Goal: Complete application form: Complete application form

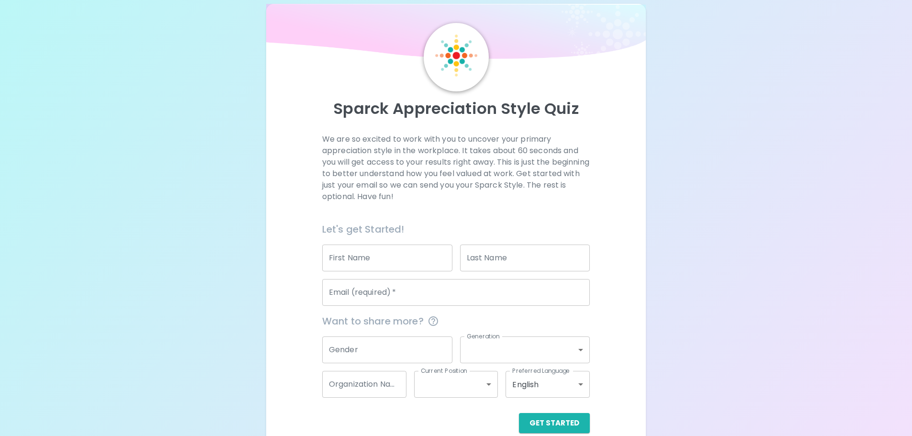
scroll to position [32, 0]
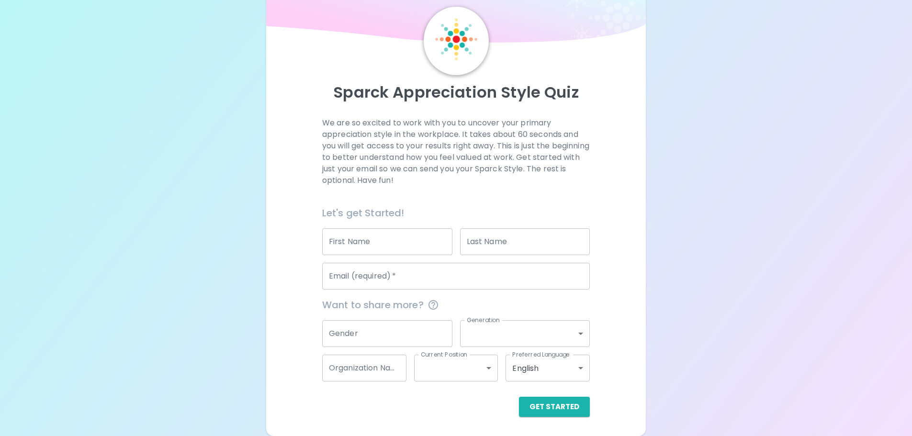
click at [366, 252] on input "First Name" at bounding box center [387, 241] width 130 height 27
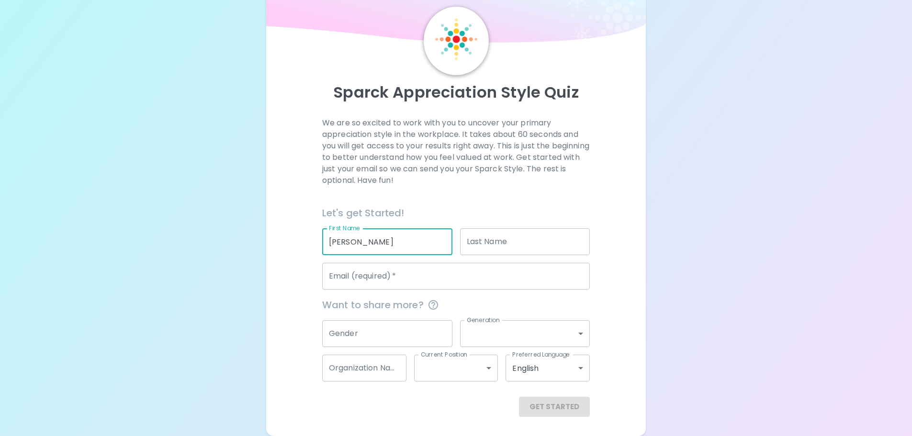
type input "[PERSON_NAME]"
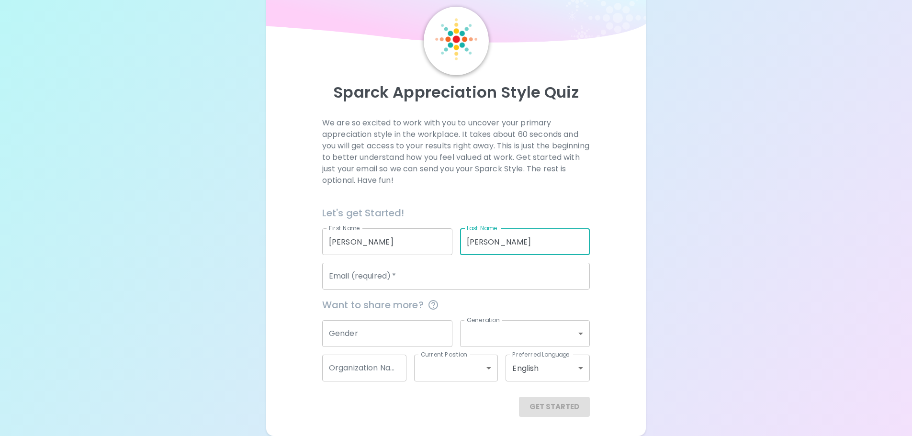
type input "[PERSON_NAME]"
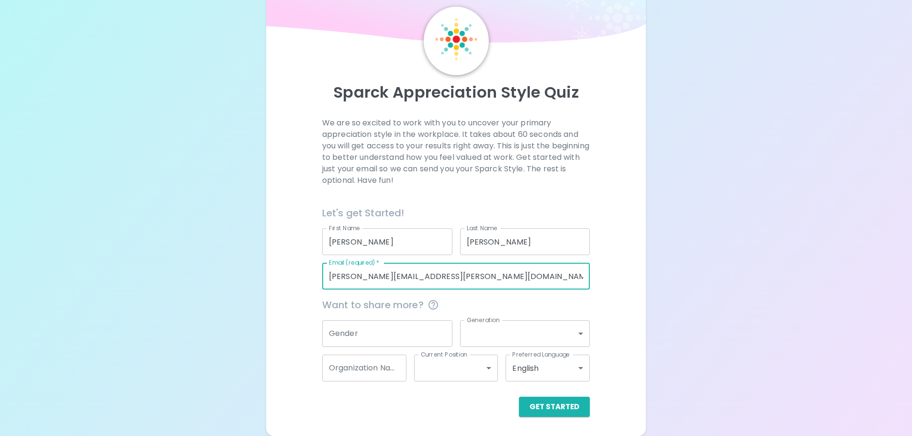
type input "[PERSON_NAME][EMAIL_ADDRESS][PERSON_NAME][DOMAIN_NAME]"
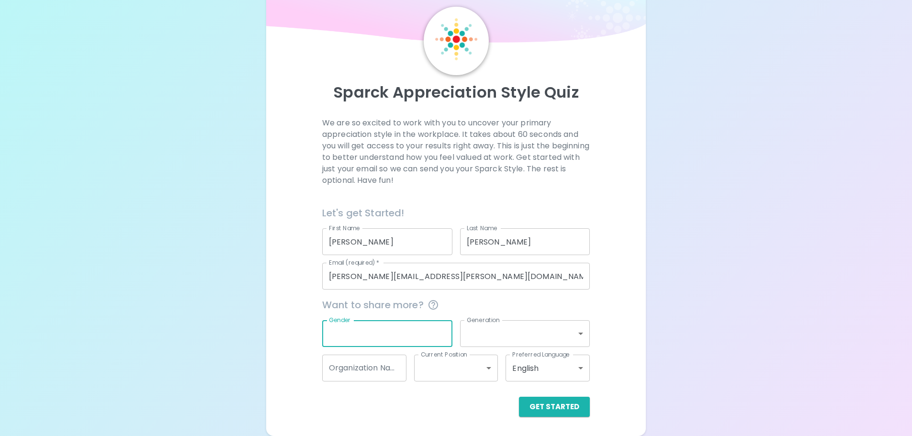
click at [396, 336] on input "Gender" at bounding box center [387, 333] width 130 height 27
click at [336, 329] on input "Gender" at bounding box center [387, 333] width 130 height 27
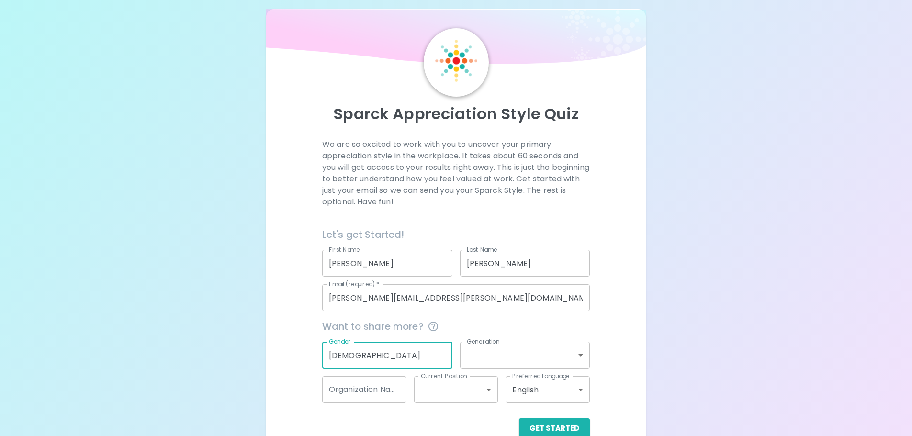
scroll to position [0, 0]
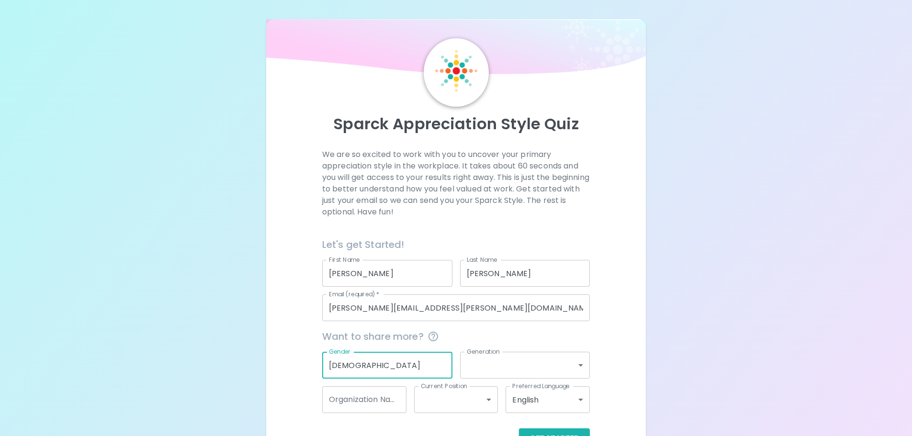
type input "[DEMOGRAPHIC_DATA]"
click at [510, 364] on body "Sparck Appreciation Style Quiz We are so excited to work with you to uncover yo…" at bounding box center [459, 241] width 919 height 482
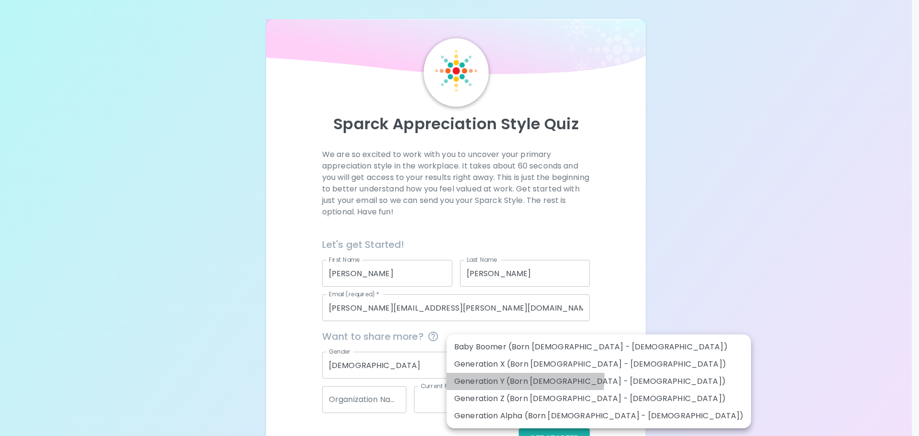
click at [471, 376] on li "Generation Y (Born [DEMOGRAPHIC_DATA] - [DEMOGRAPHIC_DATA])" at bounding box center [599, 381] width 304 height 17
type input "generation_y"
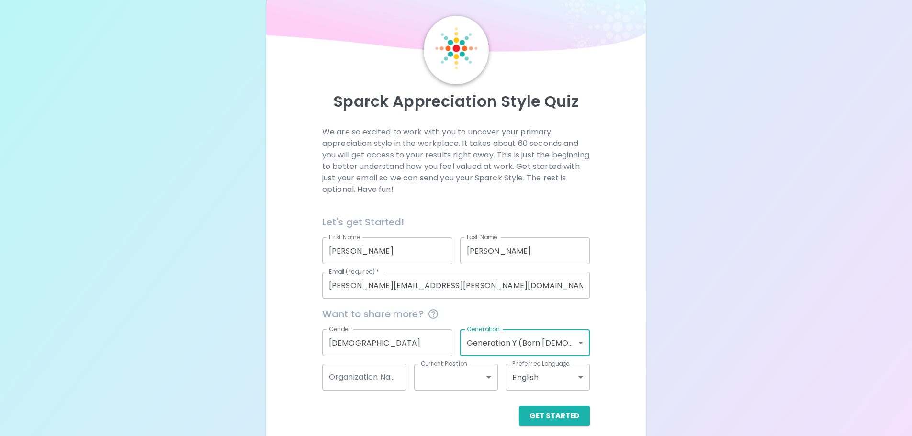
scroll to position [32, 0]
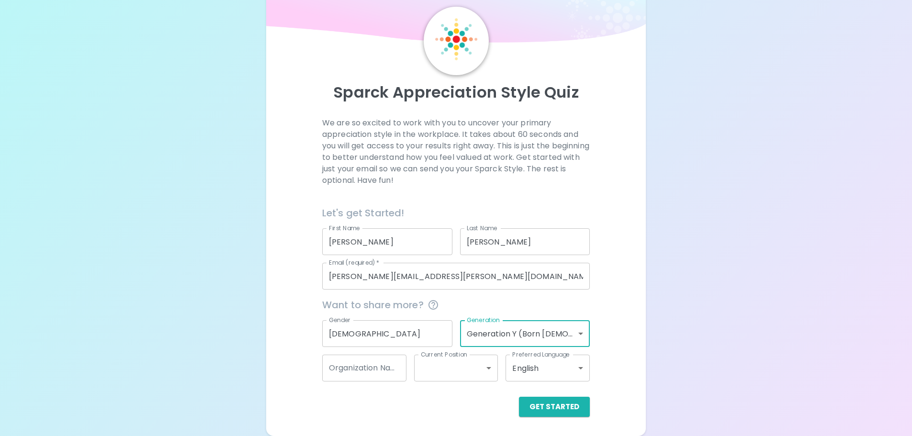
click at [388, 376] on input "Organization Name" at bounding box center [364, 368] width 84 height 27
type input "Prolinks"
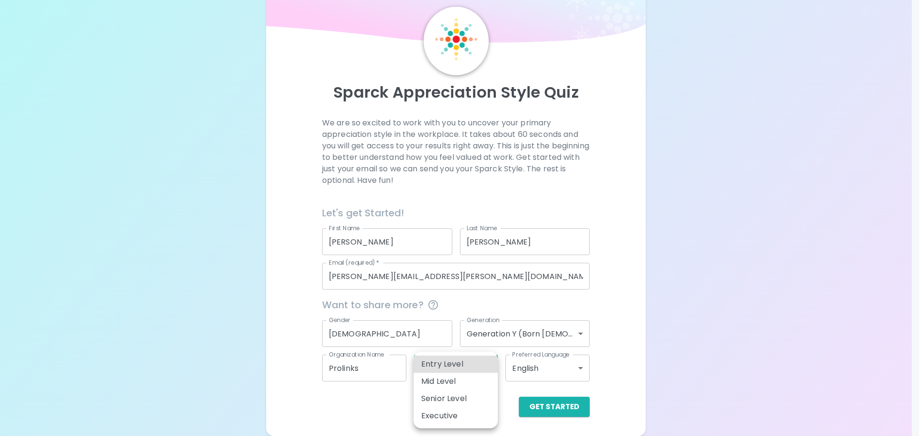
click at [427, 375] on body "Sparck Appreciation Style Quiz We are so excited to work with you to uncover yo…" at bounding box center [459, 209] width 919 height 482
drag, startPoint x: 436, startPoint y: 366, endPoint x: 446, endPoint y: 364, distance: 9.4
click at [436, 366] on li "Entry Level" at bounding box center [456, 364] width 84 height 17
type input "entry_level"
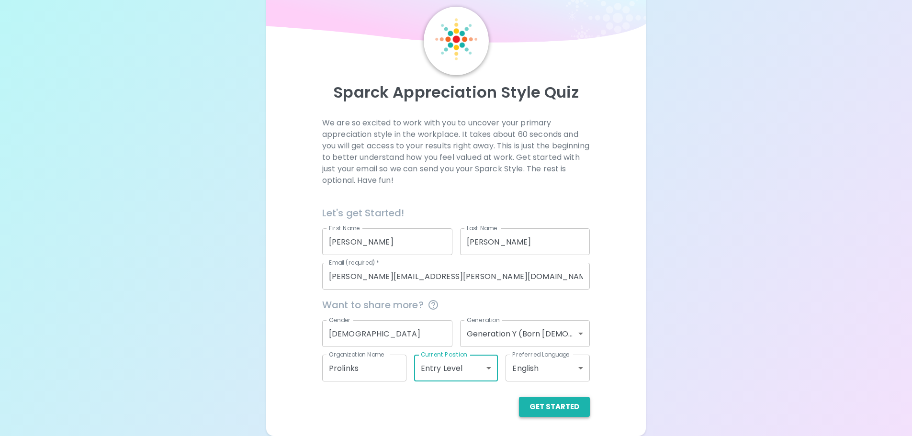
click at [540, 404] on button "Get Started" at bounding box center [554, 407] width 71 height 20
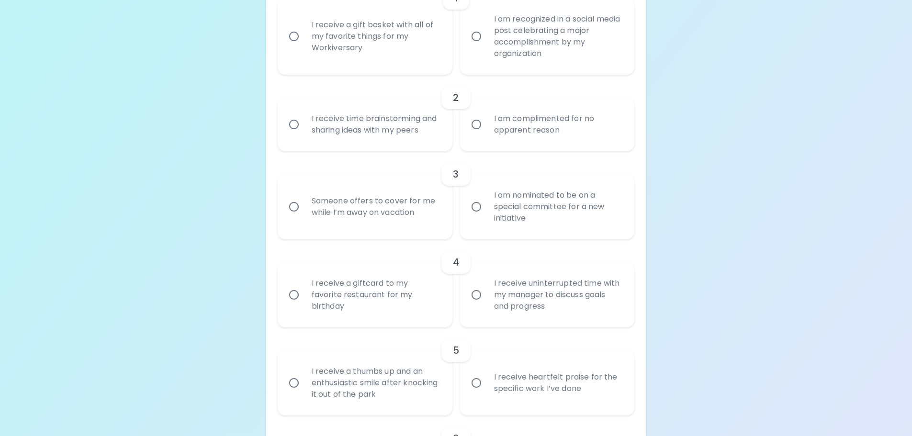
scroll to position [271, 0]
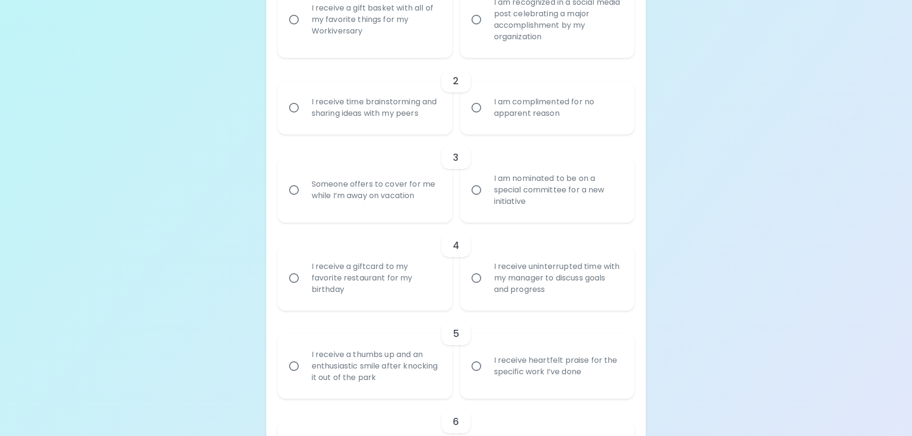
click at [479, 190] on input "I am nominated to be on a special committee for a new initiative" at bounding box center [476, 190] width 20 height 20
radio input "true"
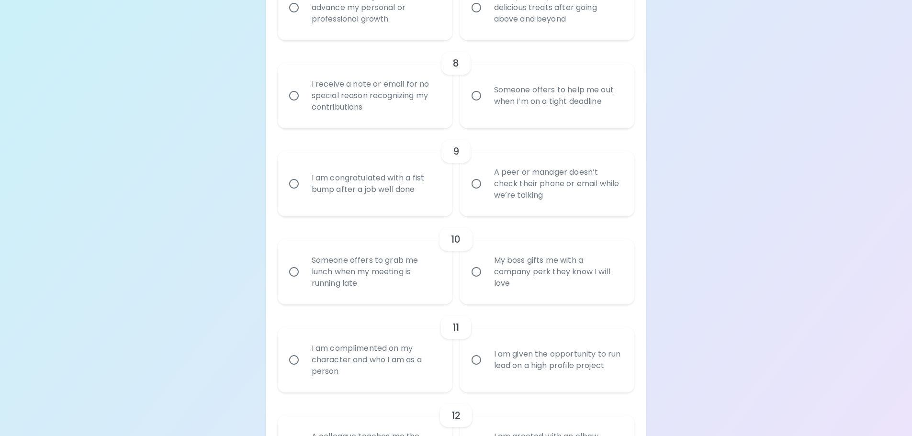
scroll to position [826, 0]
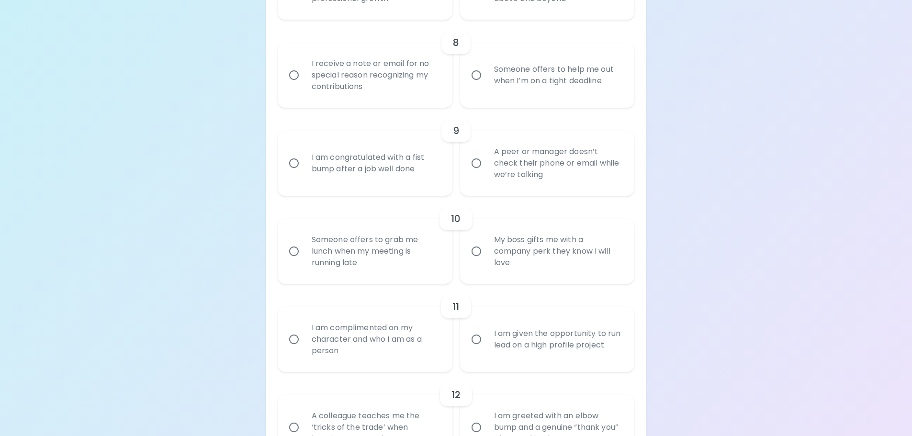
click at [382, 253] on div "Someone offers to grab me lunch when my meeting is running late" at bounding box center [375, 251] width 143 height 57
click at [304, 253] on input "Someone offers to grab me lunch when my meeting is running late" at bounding box center [294, 251] width 20 height 20
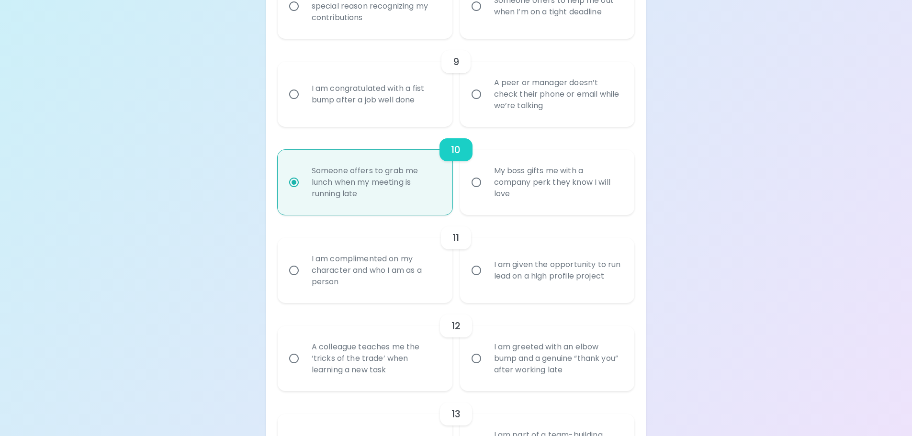
scroll to position [903, 0]
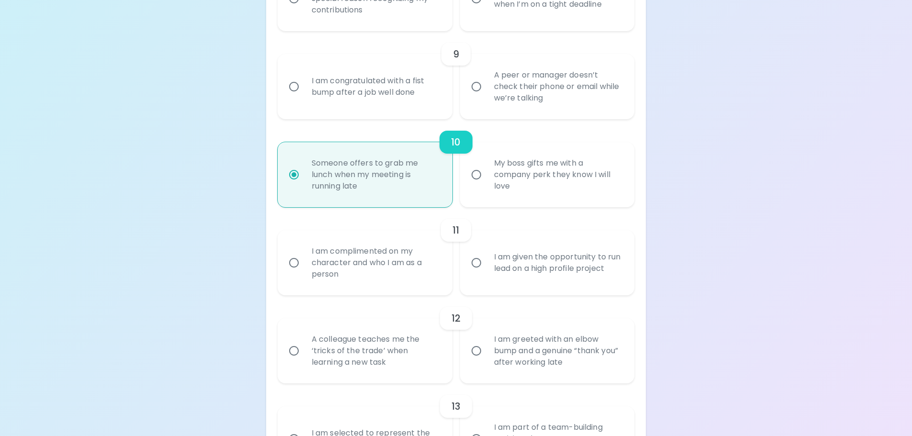
radio input "true"
click at [516, 195] on div "My boss gifts me with a company perk they know I will love" at bounding box center [557, 174] width 143 height 57
click at [486, 185] on input "My boss gifts me with a company perk they know I will love" at bounding box center [476, 175] width 20 height 20
radio input "true"
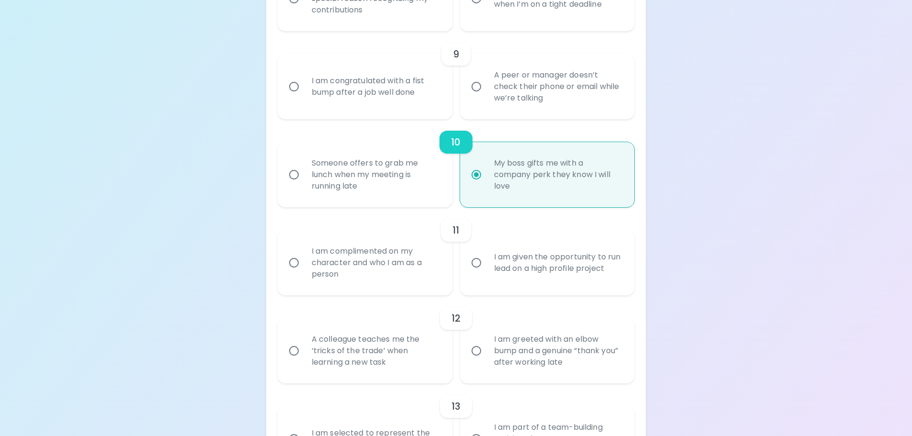
radio input "true"
click at [413, 197] on div "Someone offers to grab me lunch when my meeting is running late" at bounding box center [375, 174] width 143 height 57
click at [304, 185] on input "Someone offers to grab me lunch when my meeting is running late" at bounding box center [294, 175] width 20 height 20
radio input "true"
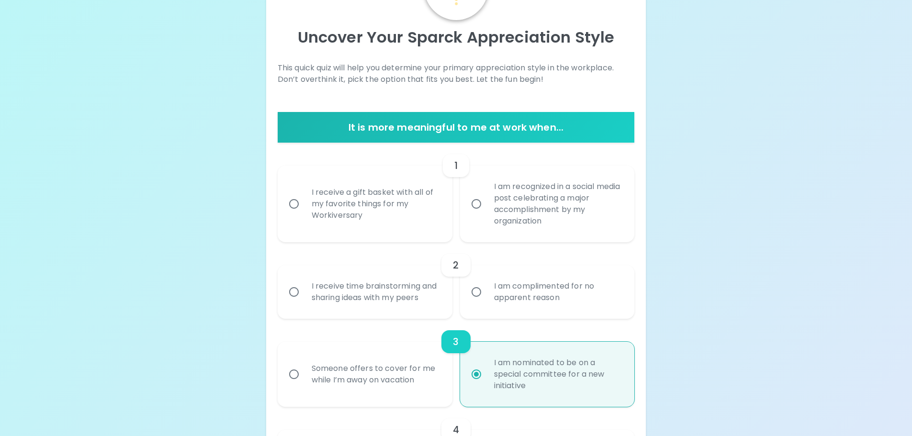
scroll to position [96, 0]
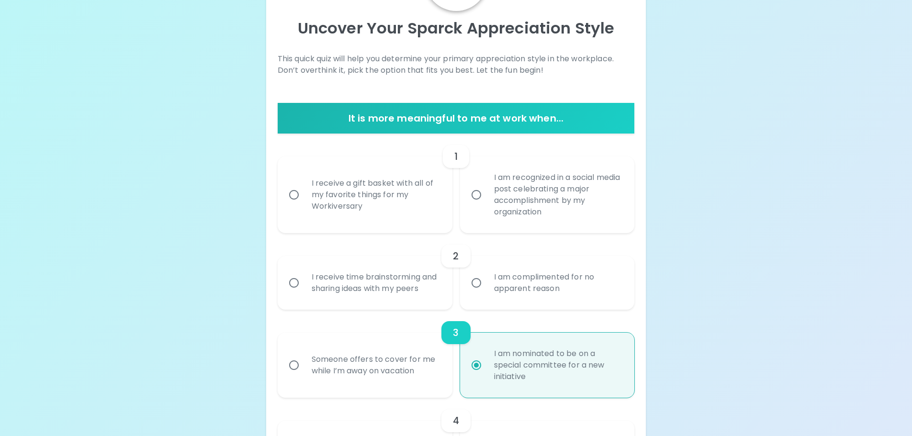
radio input "true"
click at [352, 192] on div "I receive a gift basket with all of my favorite things for my Workiversary" at bounding box center [375, 194] width 143 height 57
click at [304, 192] on input "I receive a gift basket with all of my favorite things for my Workiversary" at bounding box center [294, 195] width 20 height 20
radio input "false"
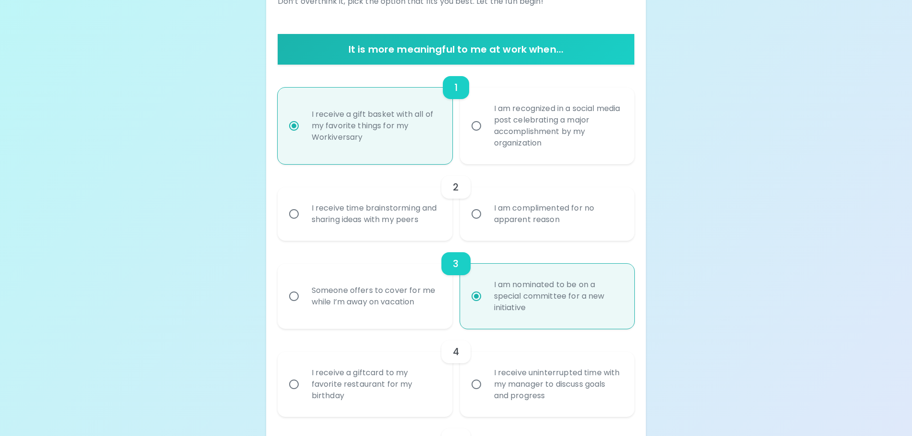
scroll to position [172, 0]
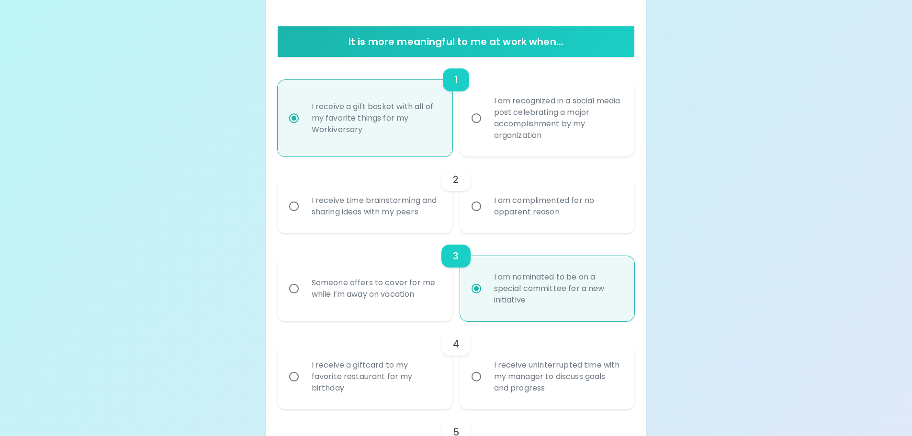
radio input "true"
click at [516, 212] on div "I am complimented for no apparent reason" at bounding box center [557, 206] width 143 height 46
click at [486, 212] on input "I am complimented for no apparent reason" at bounding box center [476, 206] width 20 height 20
radio input "false"
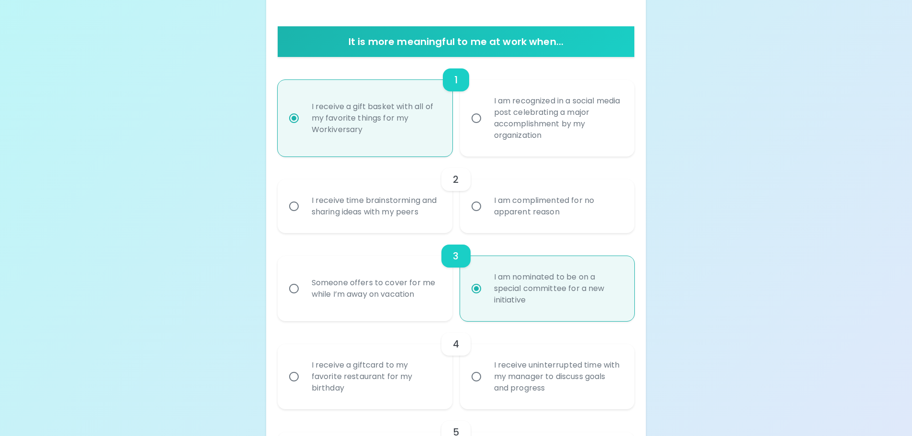
radio input "true"
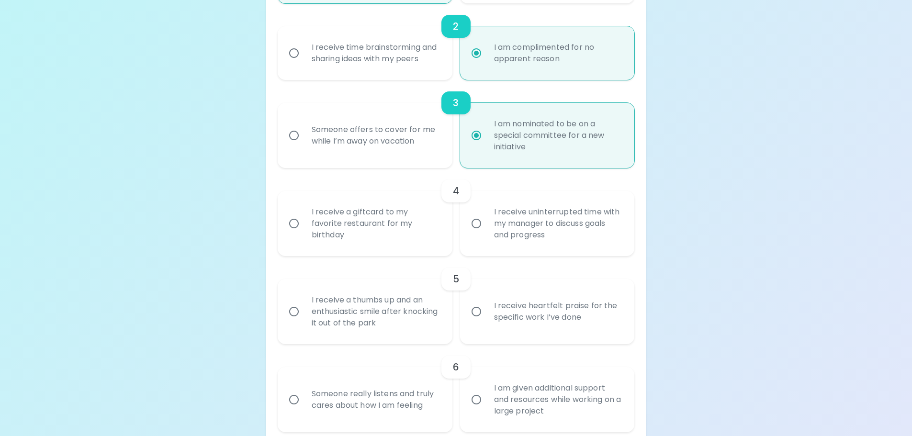
scroll to position [392, 0]
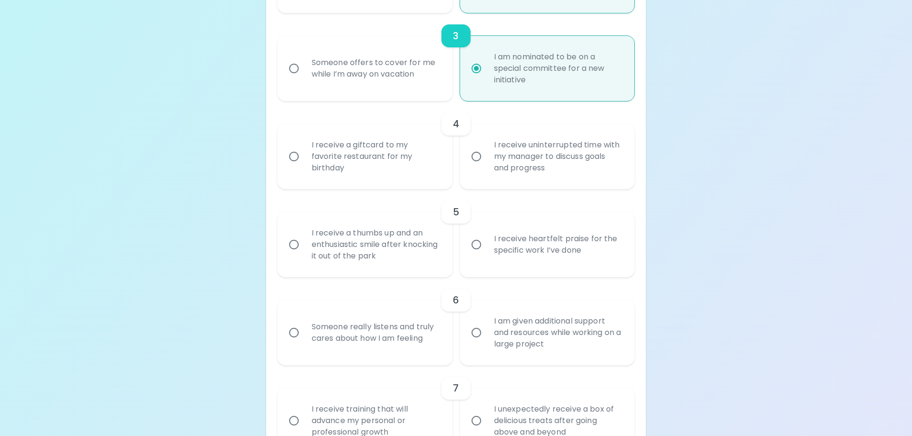
radio input "true"
click at [371, 81] on div "Someone offers to cover for me while I’m away on vacation" at bounding box center [375, 68] width 143 height 46
click at [304, 78] on input "Someone offers to cover for me while I’m away on vacation" at bounding box center [294, 68] width 20 height 20
radio input "false"
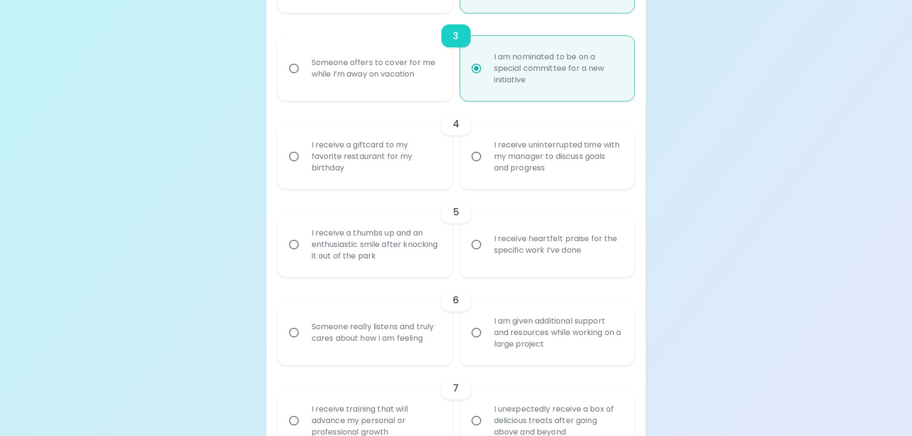
radio input "false"
radio input "true"
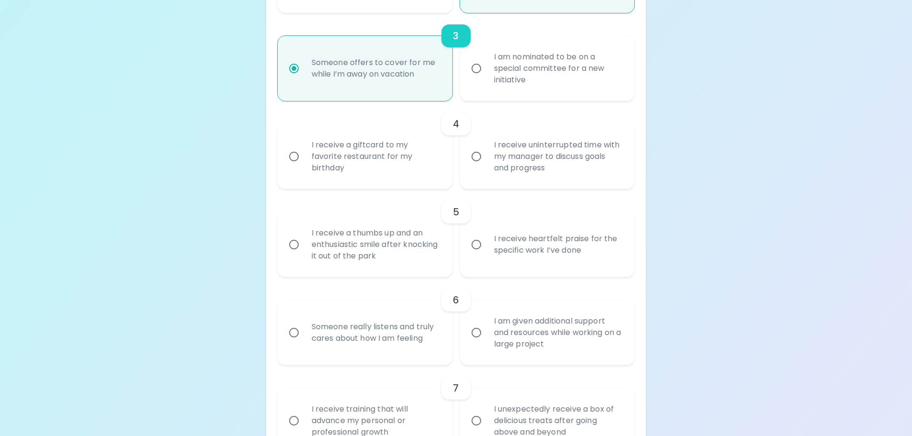
radio input "true"
click at [407, 144] on div "I receive a giftcard to my favorite restaurant for my birthday" at bounding box center [375, 156] width 143 height 57
click at [304, 146] on input "I receive a giftcard to my favorite restaurant for my birthday" at bounding box center [294, 156] width 20 height 20
radio input "false"
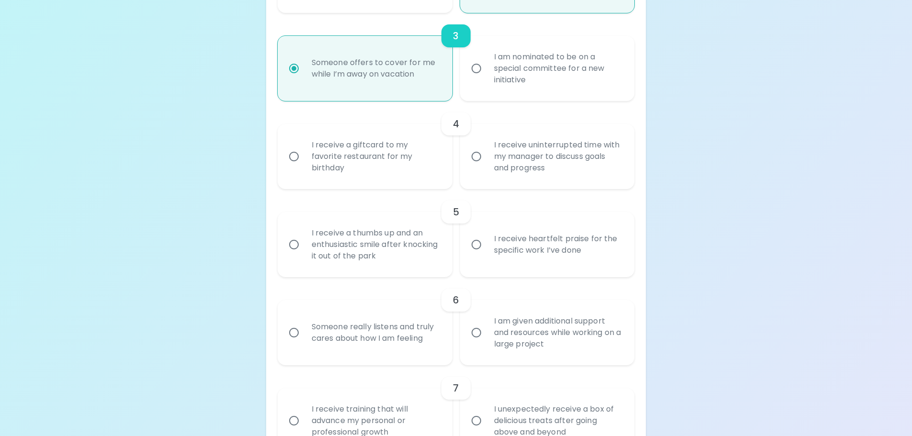
radio input "false"
radio input "true"
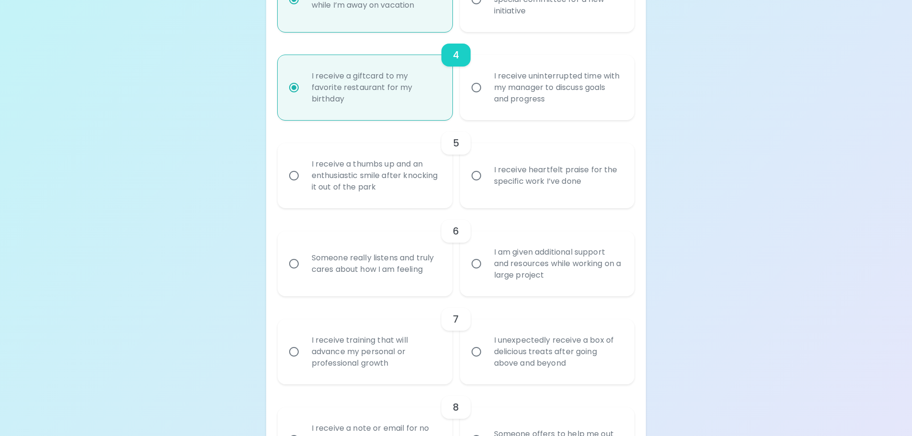
scroll to position [469, 0]
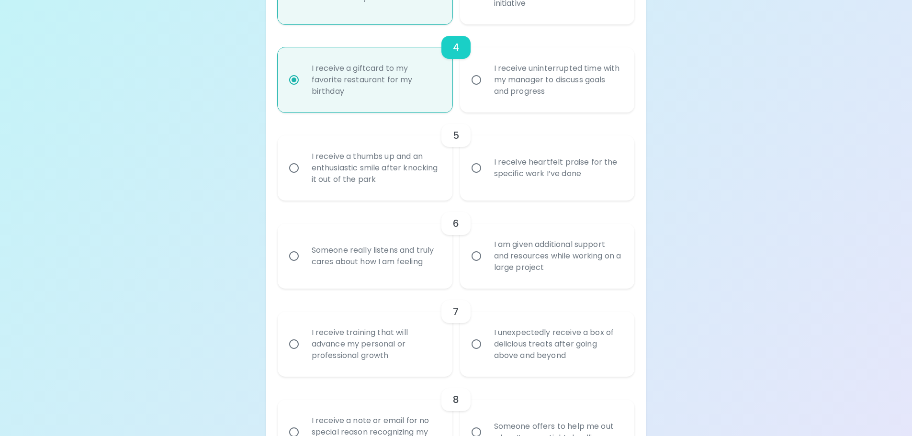
radio input "true"
click at [508, 184] on div "I receive heartfelt praise for the specific work I’ve done" at bounding box center [557, 168] width 143 height 46
click at [486, 178] on input "I receive heartfelt praise for the specific work I’ve done" at bounding box center [476, 168] width 20 height 20
radio input "false"
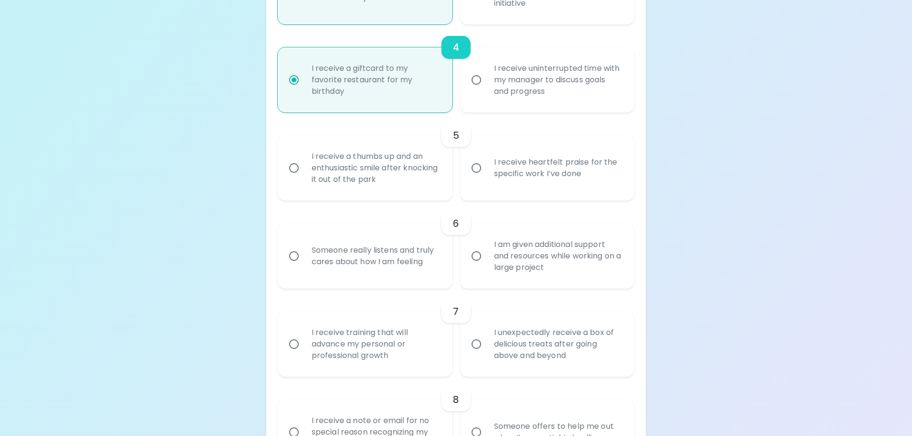
radio input "false"
radio input "true"
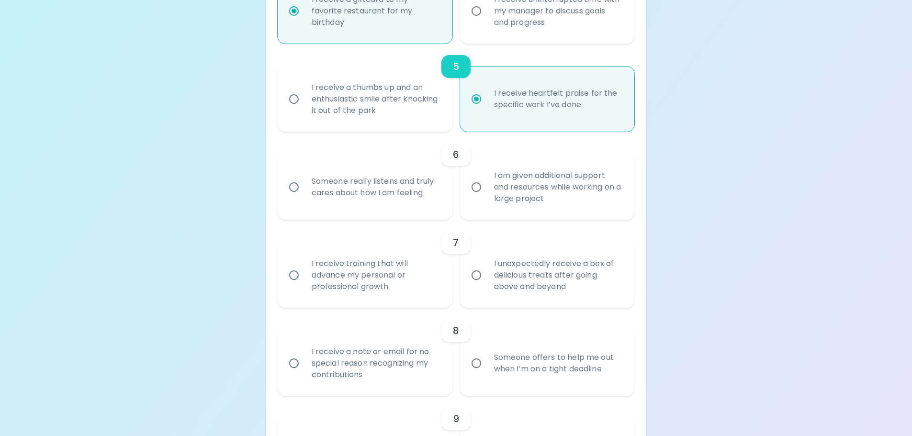
scroll to position [546, 0]
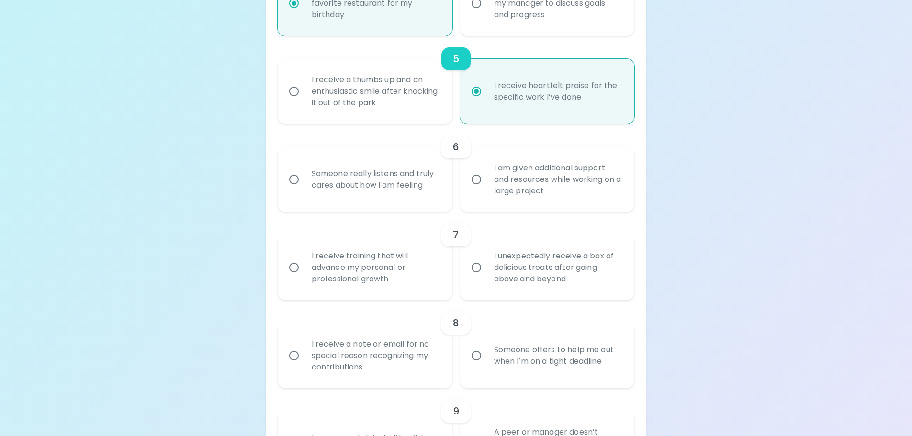
radio input "true"
click at [391, 185] on div "Someone really listens and truly cares about how I am feeling" at bounding box center [375, 179] width 143 height 46
click at [304, 185] on input "Someone really listens and truly cares about how I am feeling" at bounding box center [294, 179] width 20 height 20
radio input "false"
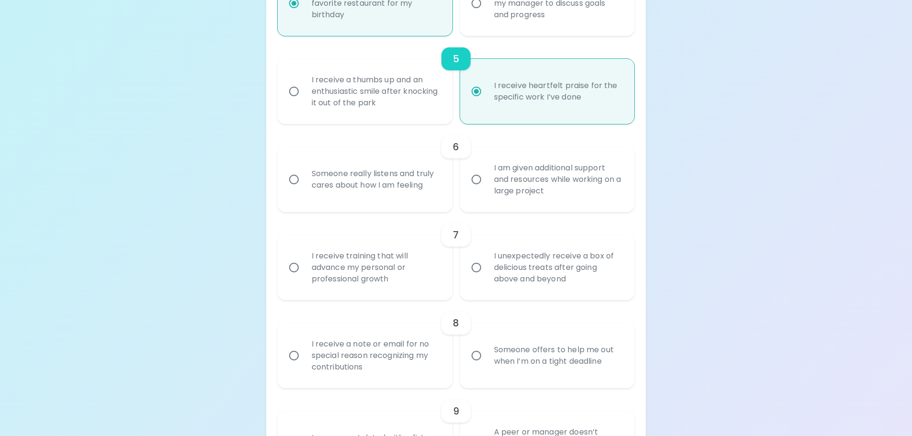
radio input "false"
radio input "true"
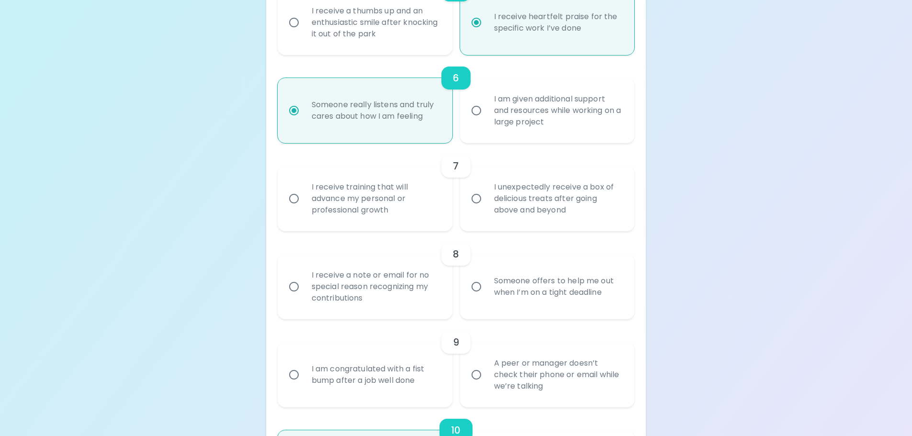
scroll to position [622, 0]
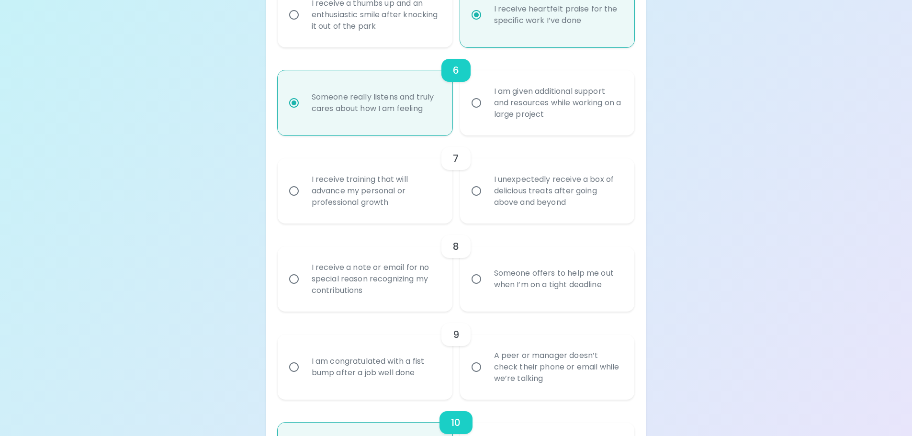
radio input "true"
click at [417, 193] on div "I receive training that will advance my personal or professional growth" at bounding box center [375, 190] width 143 height 57
click at [304, 193] on input "I receive training that will advance my personal or professional growth" at bounding box center [294, 191] width 20 height 20
radio input "false"
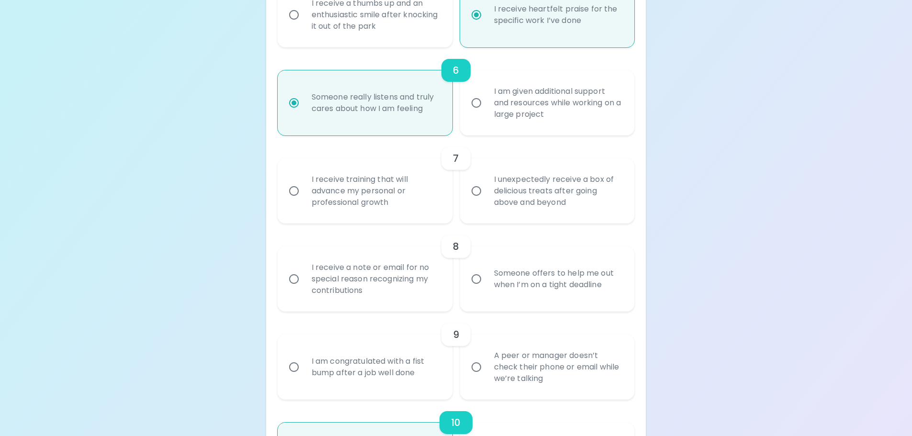
radio input "false"
radio input "true"
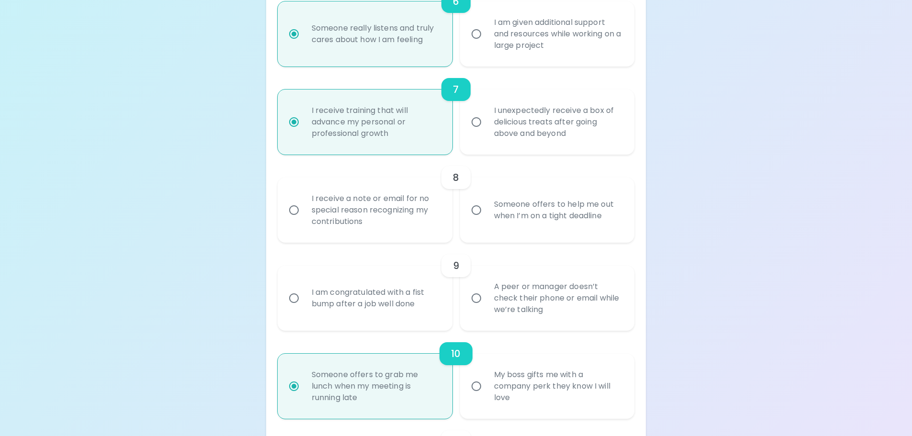
scroll to position [699, 0]
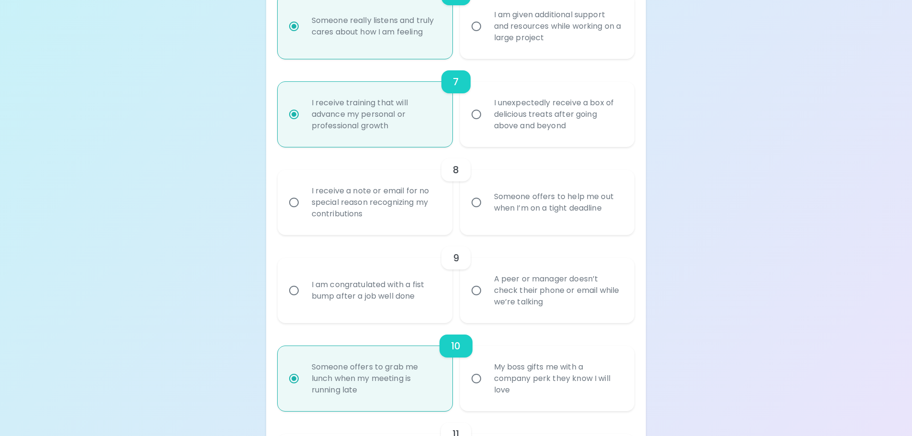
radio input "true"
click at [394, 207] on div "I receive a note or email for no special reason recognizing my contributions" at bounding box center [375, 202] width 143 height 57
click at [304, 207] on input "I receive a note or email for no special reason recognizing my contributions" at bounding box center [294, 202] width 20 height 20
radio input "false"
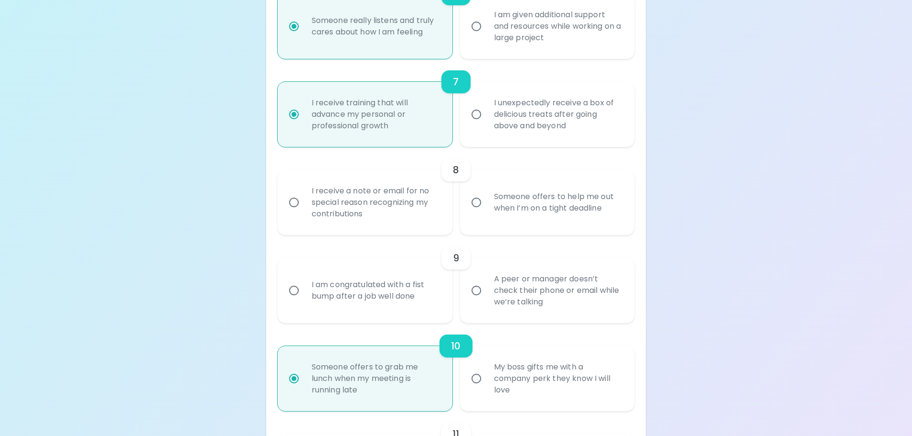
radio input "false"
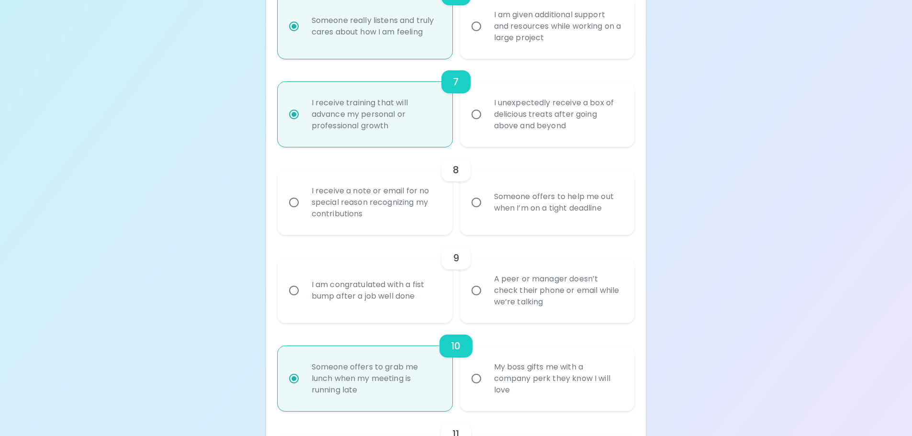
radio input "true"
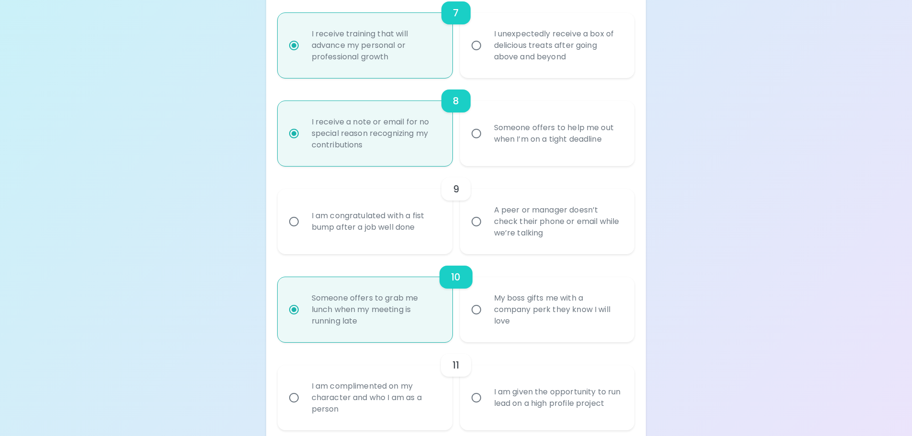
scroll to position [775, 0]
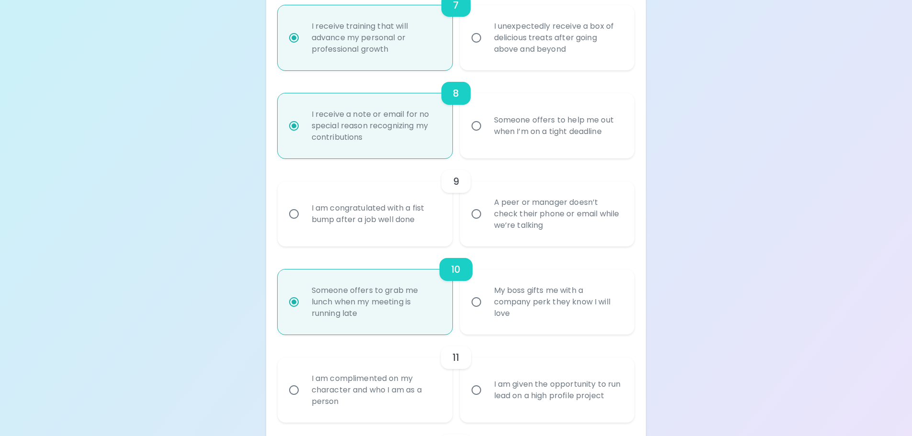
radio input "true"
click at [396, 213] on div "I am congratulated with a fist bump after a job well done" at bounding box center [375, 214] width 143 height 46
click at [304, 213] on input "I am congratulated with a fist bump after a job well done" at bounding box center [294, 214] width 20 height 20
radio input "false"
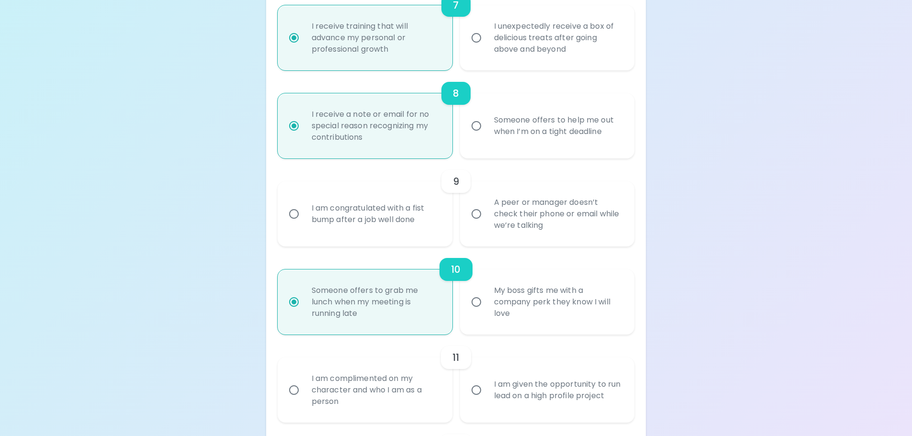
radio input "false"
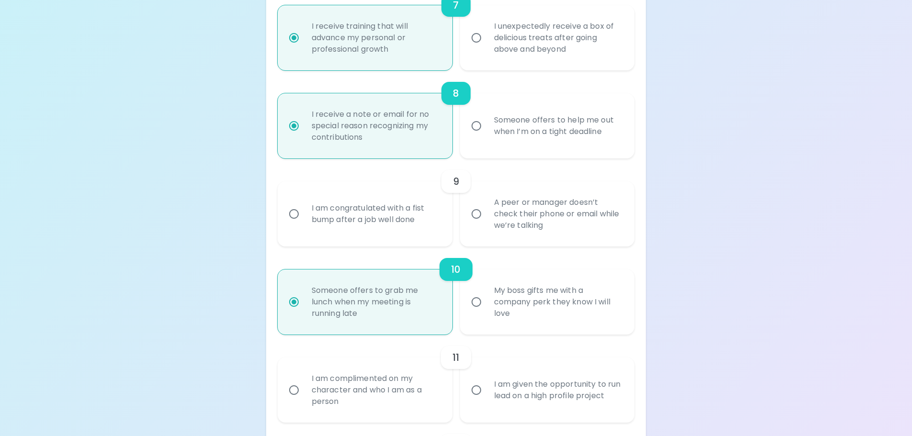
radio input "false"
radio input "true"
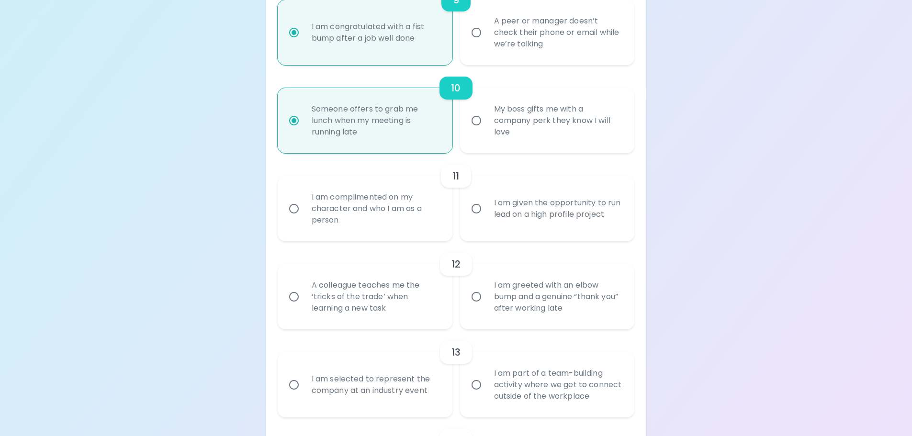
scroll to position [995, 0]
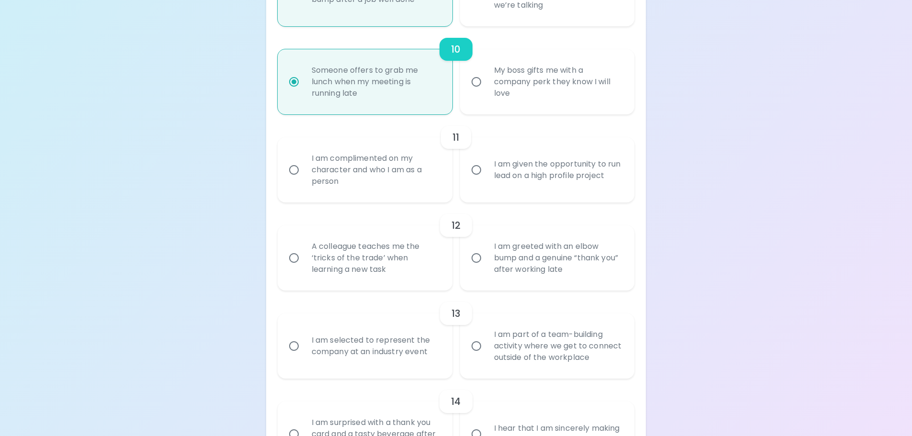
radio input "true"
click at [529, 188] on div "I am given the opportunity to run lead on a high profile project" at bounding box center [557, 170] width 143 height 46
click at [486, 180] on input "I am given the opportunity to run lead on a high profile project" at bounding box center [476, 170] width 20 height 20
radio input "false"
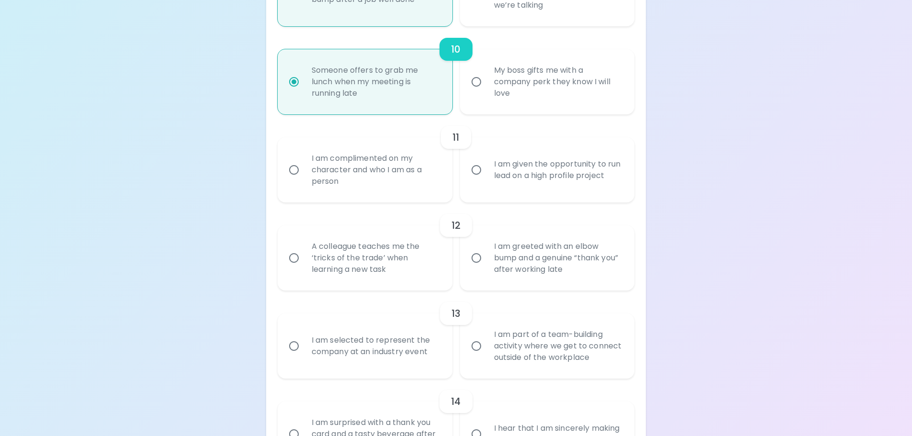
radio input "false"
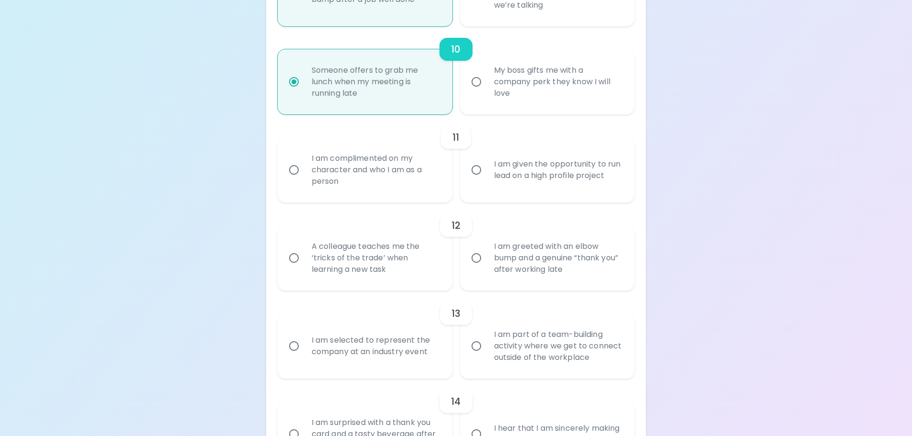
radio input "false"
radio input "true"
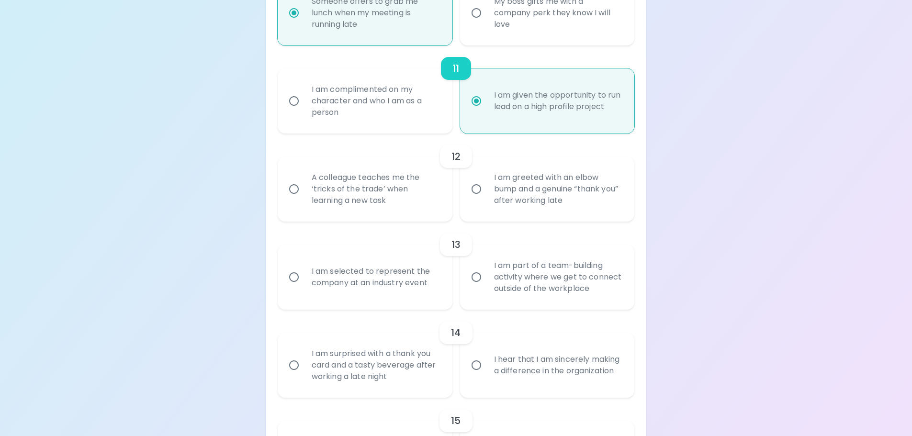
scroll to position [1072, 0]
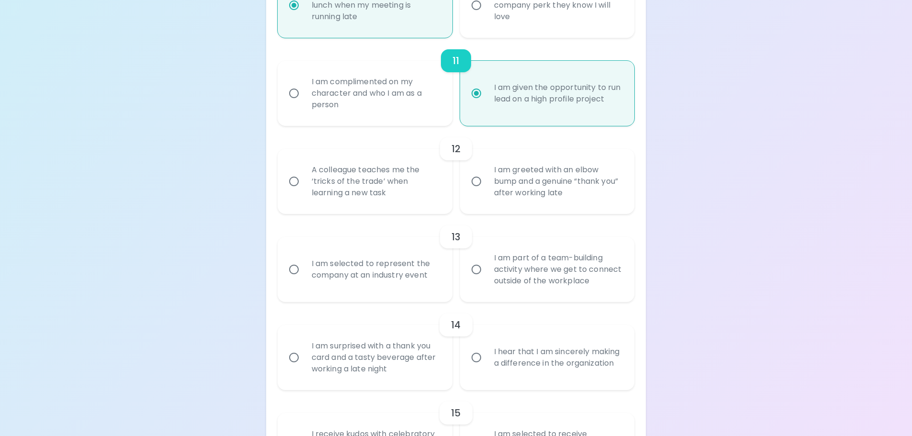
radio input "true"
click at [373, 95] on div "I am complimented on my character and who I am as a person" at bounding box center [375, 93] width 143 height 57
click at [304, 95] on input "I am complimented on my character and who I am as a person" at bounding box center [294, 93] width 20 height 20
radio input "false"
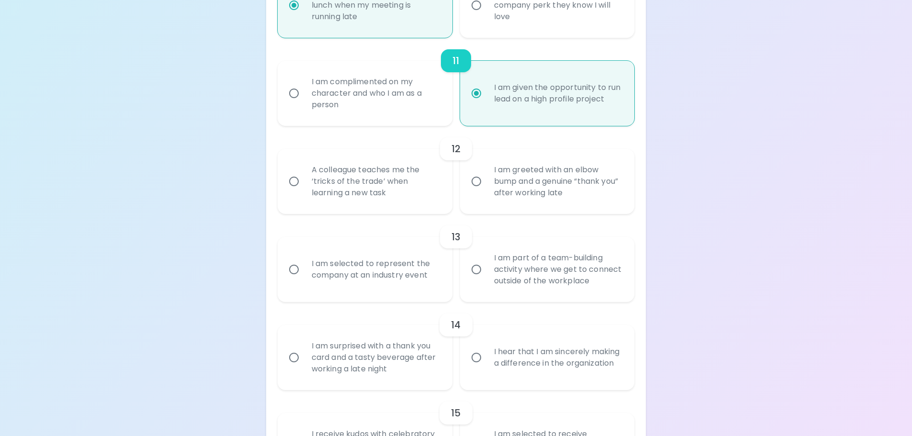
radio input "false"
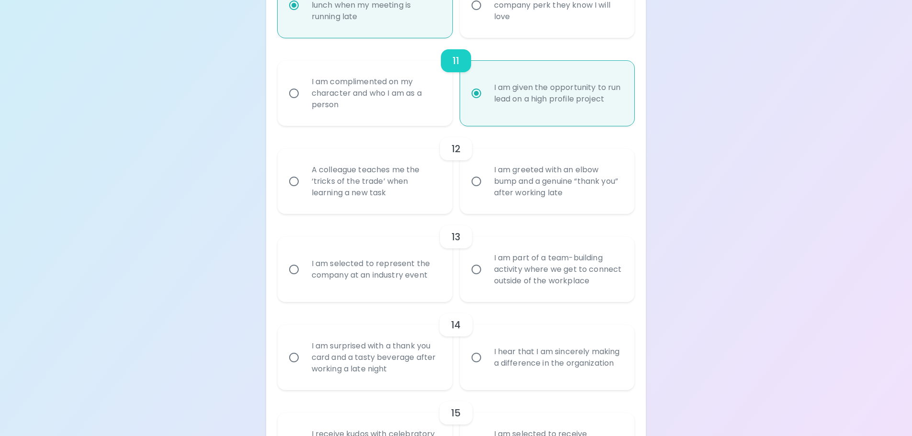
radio input "false"
radio input "true"
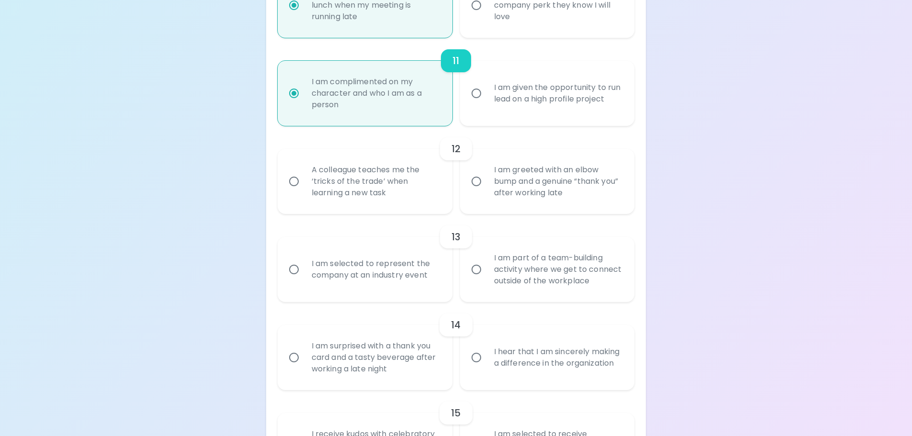
radio input "true"
click at [487, 191] on div "I am greeted with an elbow bump and a genuine “thank you” after working late" at bounding box center [557, 181] width 143 height 57
click at [486, 191] on input "I am greeted with an elbow bump and a genuine “thank you” after working late" at bounding box center [476, 181] width 20 height 20
radio input "false"
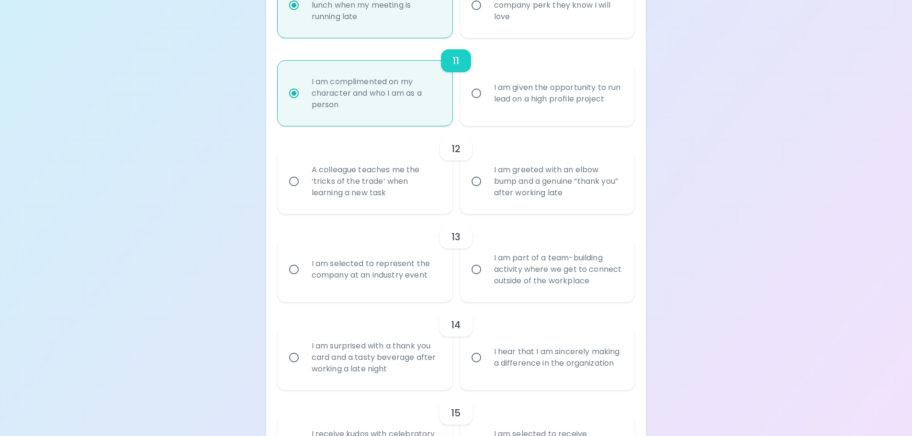
radio input "false"
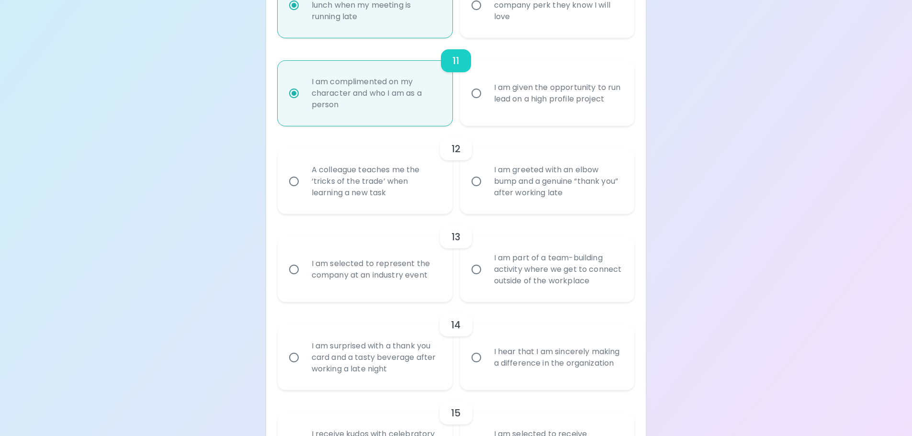
radio input "false"
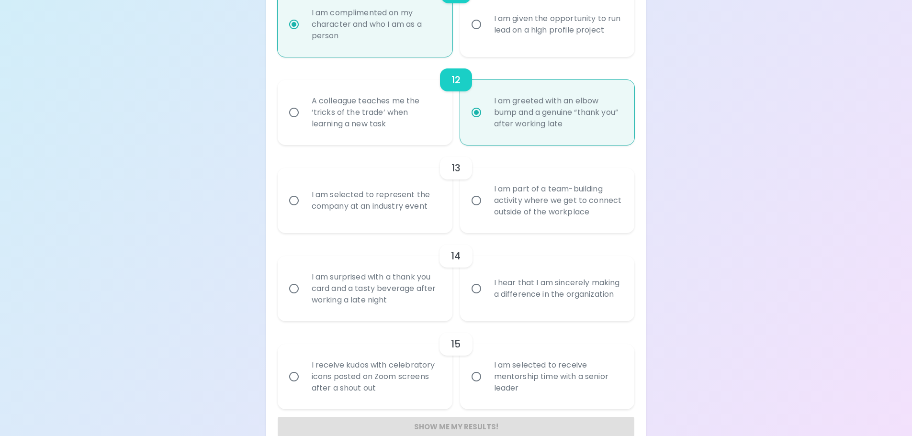
scroll to position [1149, 0]
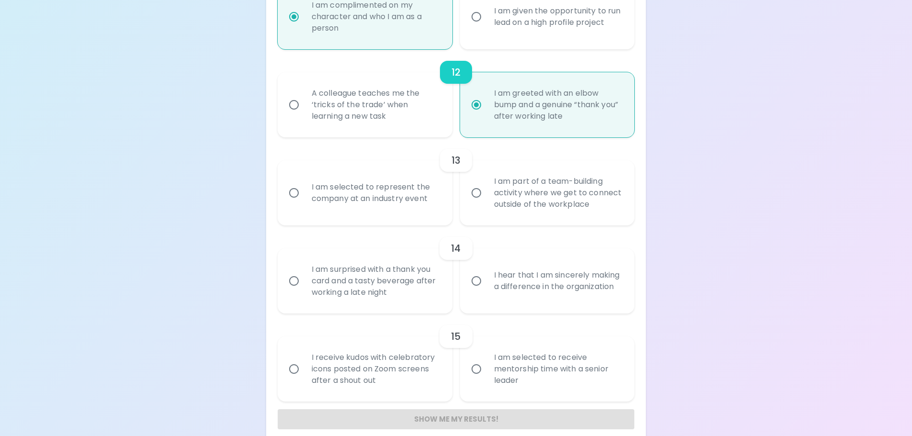
radio input "true"
click at [391, 198] on div "I am selected to represent the company at an industry event" at bounding box center [375, 193] width 143 height 46
click at [304, 198] on input "I am selected to represent the company at an industry event" at bounding box center [294, 193] width 20 height 20
radio input "false"
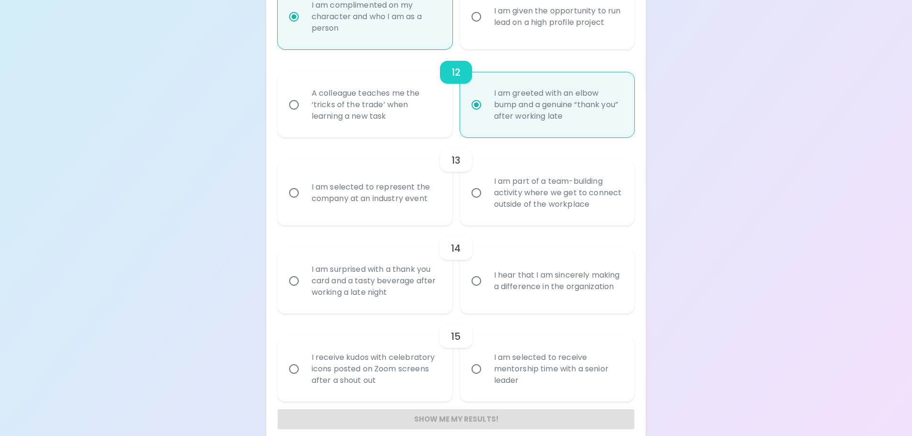
radio input "false"
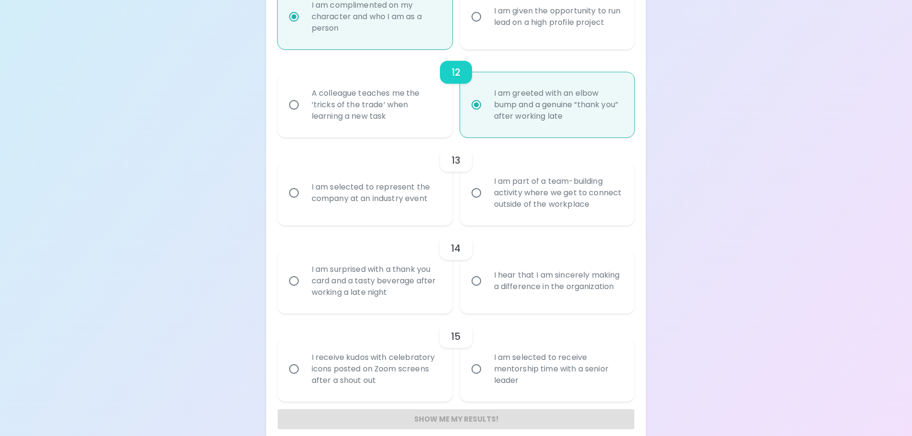
radio input "false"
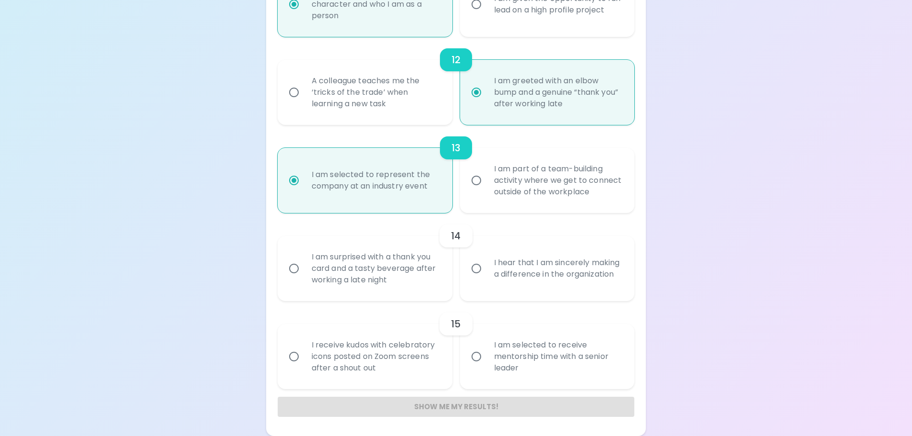
radio input "true"
drag, startPoint x: 407, startPoint y: 268, endPoint x: 412, endPoint y: 267, distance: 5.4
click at [411, 268] on div "I am surprised with a thank you card and a tasty beverage after working a late …" at bounding box center [375, 268] width 143 height 57
click at [404, 262] on div "I am surprised with a thank you card and a tasty beverage after working a late …" at bounding box center [375, 268] width 143 height 57
click at [304, 262] on input "I am surprised with a thank you card and a tasty beverage after working a late …" at bounding box center [294, 268] width 20 height 20
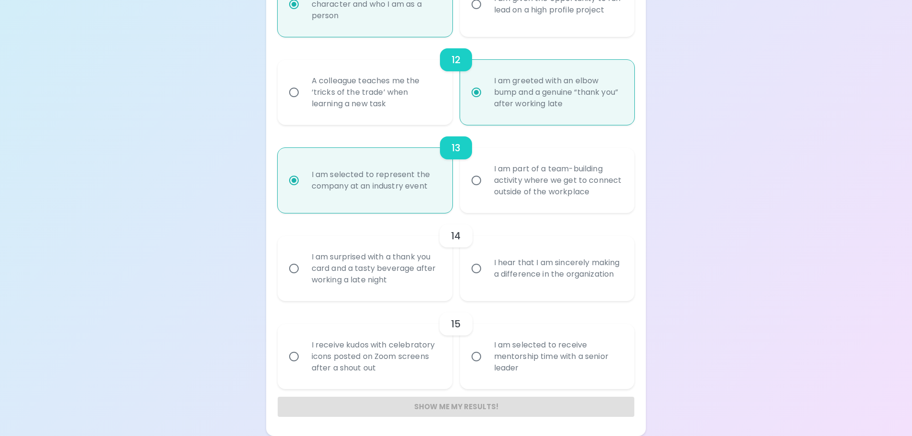
radio input "false"
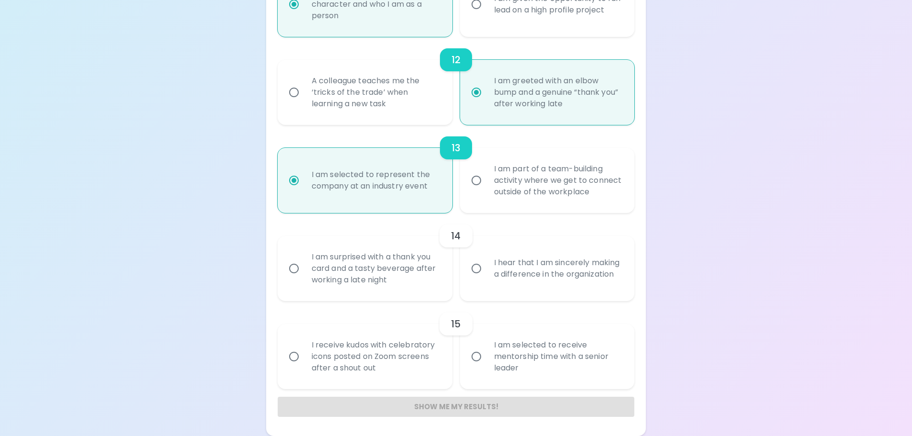
radio input "false"
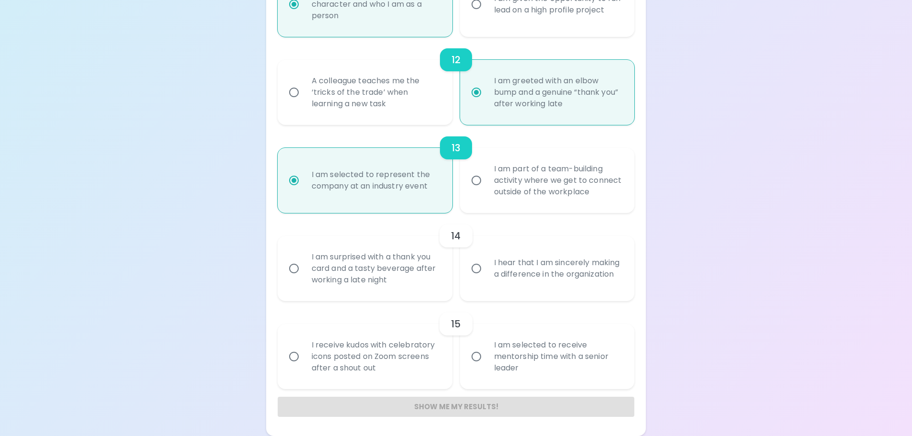
radio input "false"
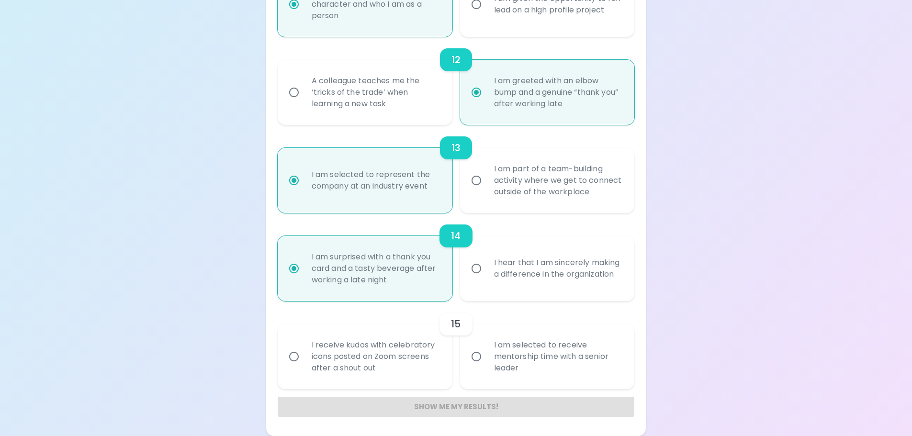
radio input "true"
click at [406, 352] on div "I receive kudos with celebratory icons posted on Zoom screens after a shout out" at bounding box center [375, 356] width 143 height 57
click at [304, 352] on input "I receive kudos with celebratory icons posted on Zoom screens after a shout out" at bounding box center [294, 356] width 20 height 20
radio input "false"
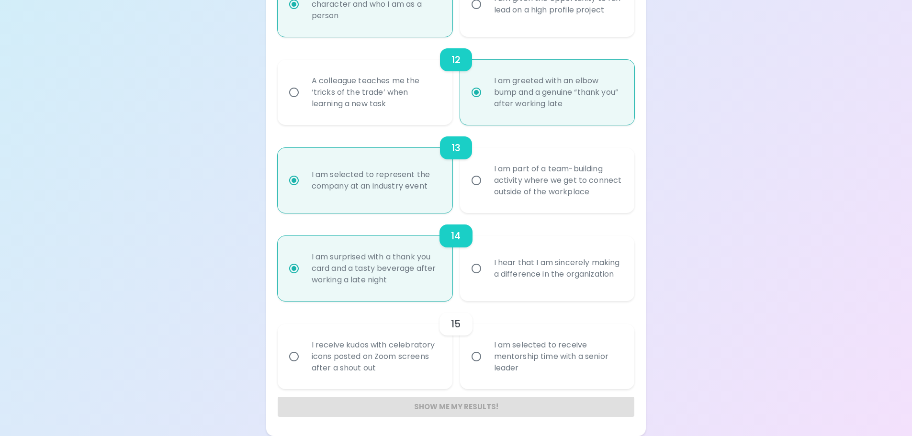
radio input "false"
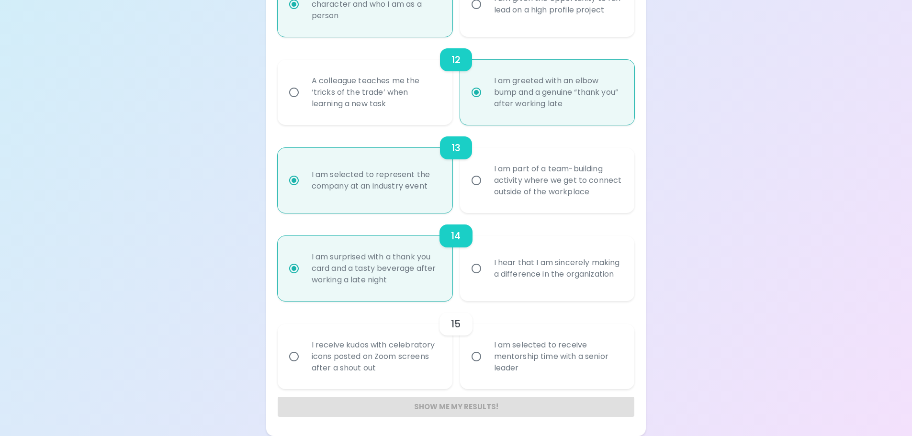
radio input "false"
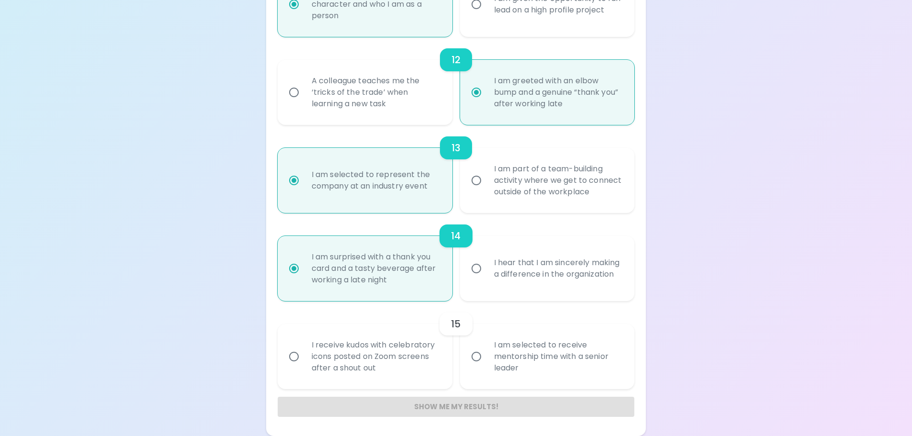
radio input "false"
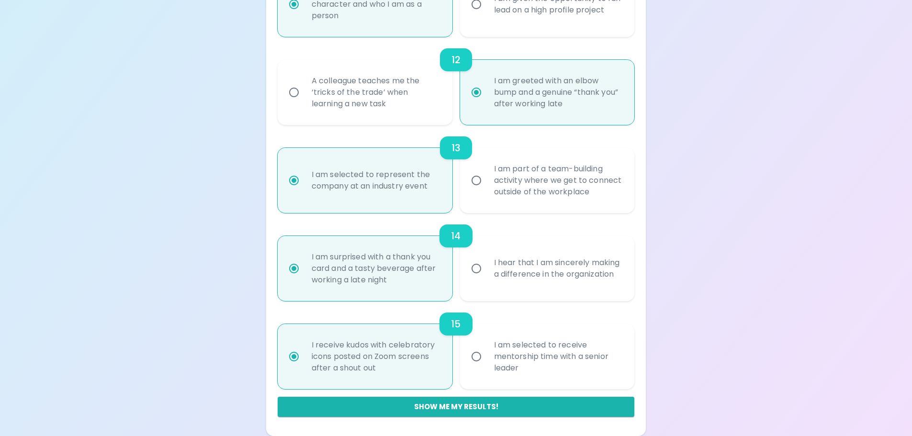
radio input "true"
click at [525, 351] on div "I am selected to receive mentorship time with a senior leader" at bounding box center [557, 356] width 143 height 57
click at [486, 351] on input "I am selected to receive mentorship time with a senior leader" at bounding box center [476, 356] width 20 height 20
radio input "false"
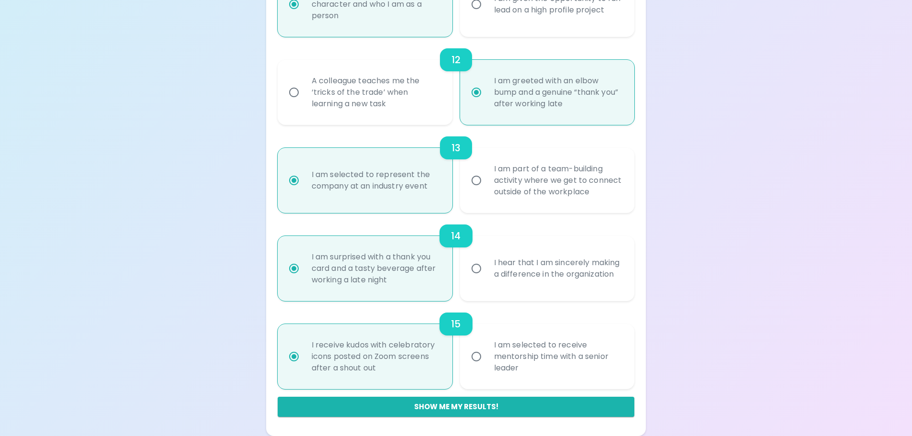
radio input "false"
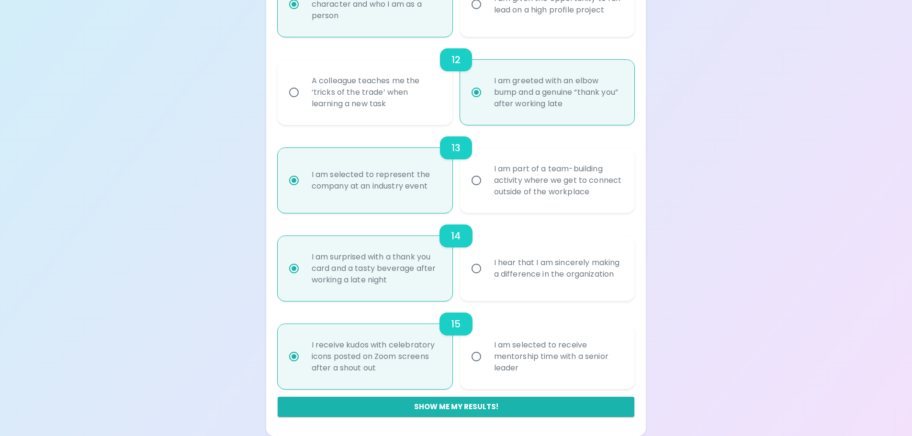
radio input "false"
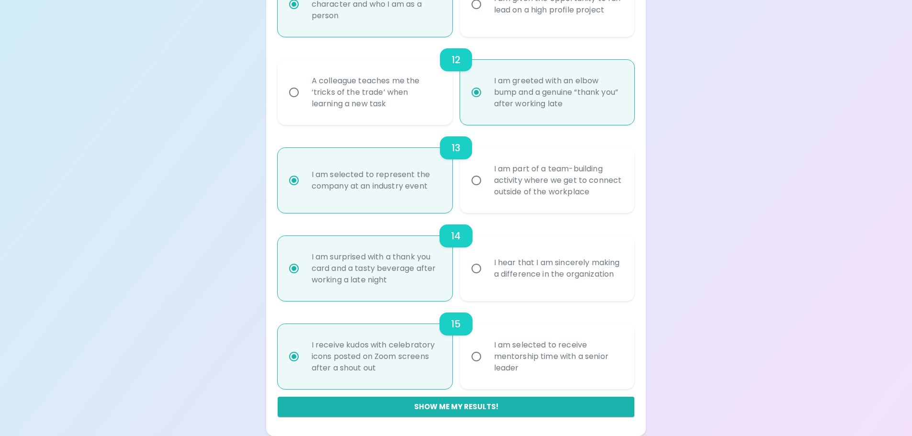
radio input "false"
radio input "true"
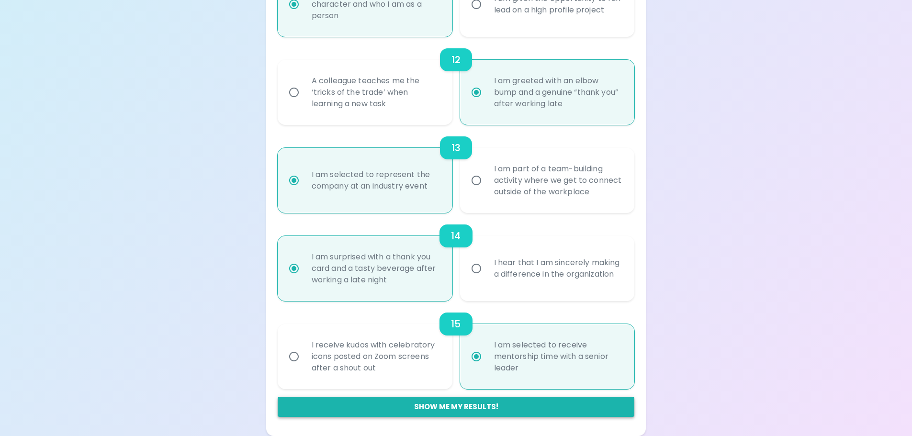
radio input "true"
click at [479, 412] on button "Show me my results!" at bounding box center [456, 407] width 357 height 20
radio input "false"
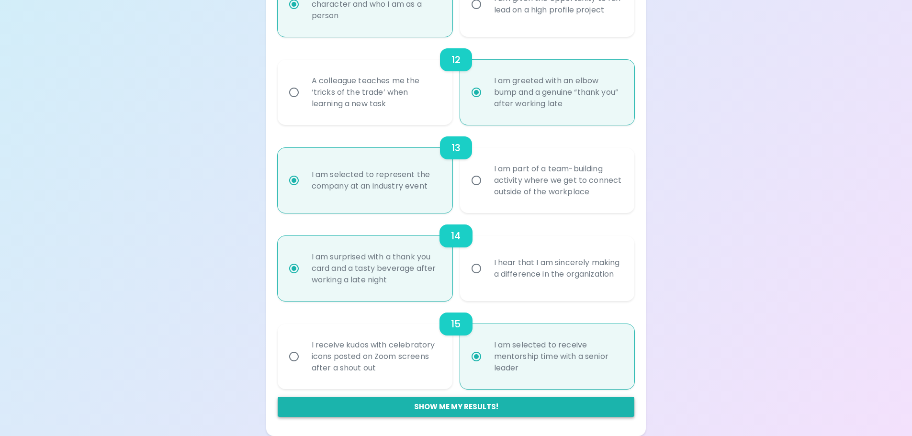
radio input "false"
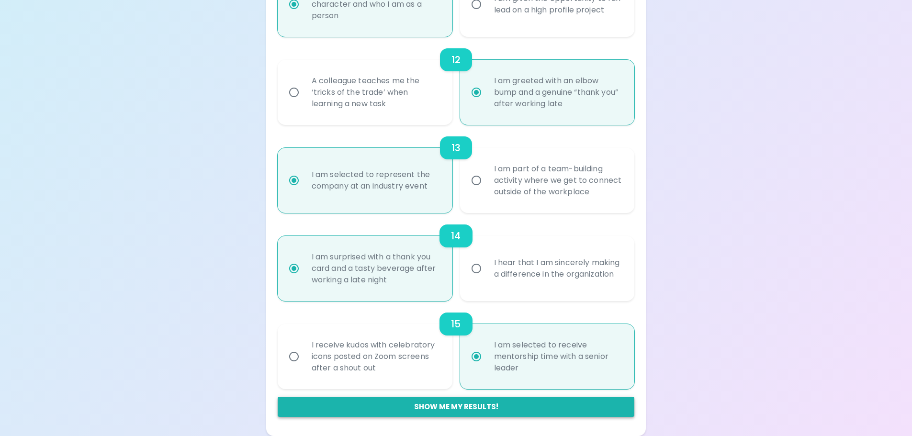
radio input "false"
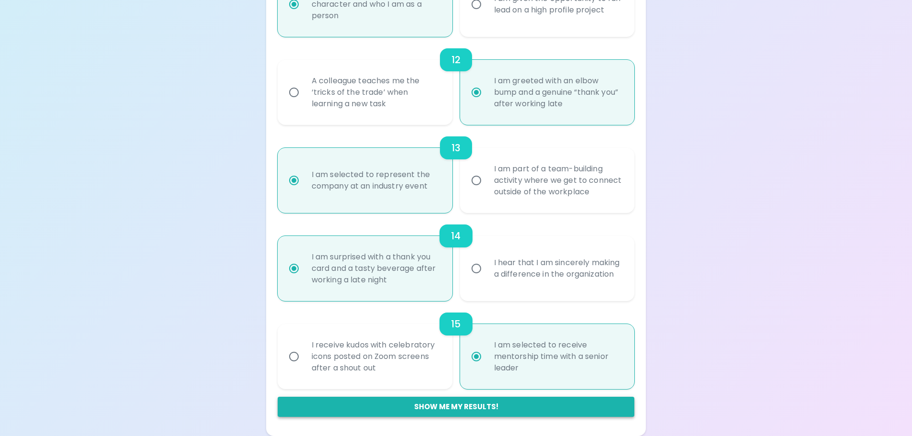
radio input "false"
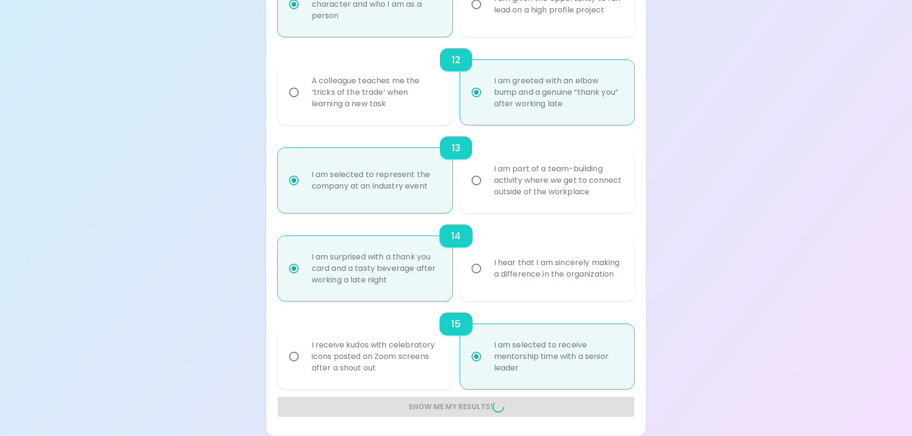
radio input "false"
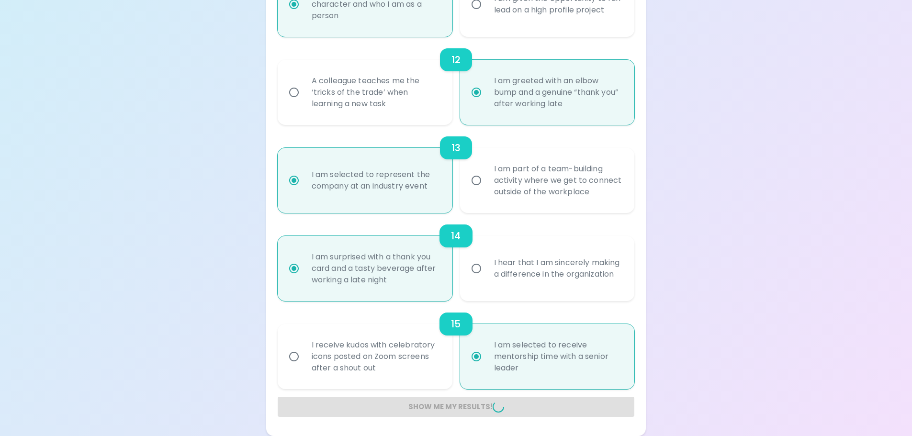
radio input "false"
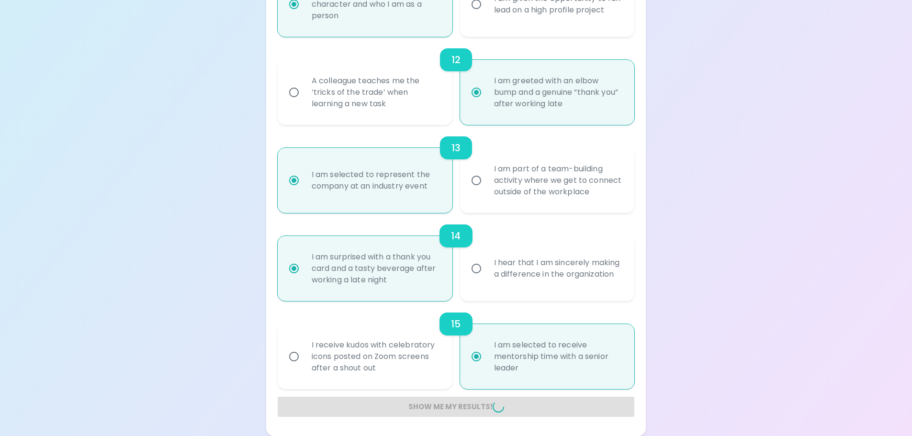
radio input "false"
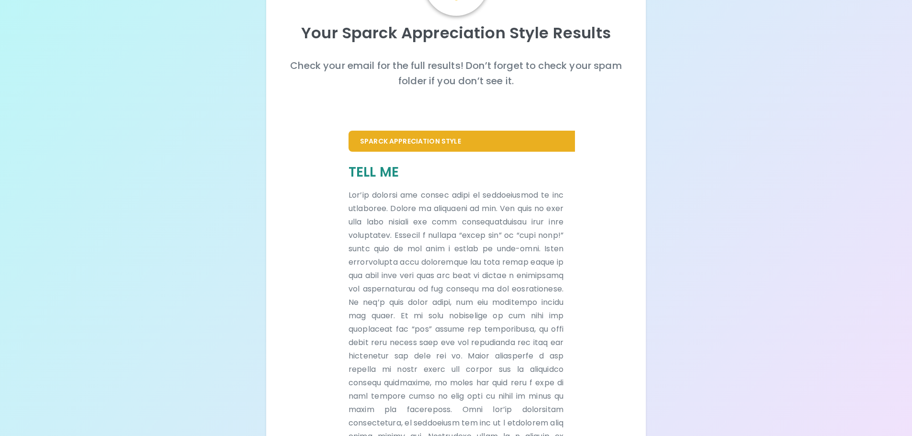
scroll to position [0, 0]
